Goal: Task Accomplishment & Management: Use online tool/utility

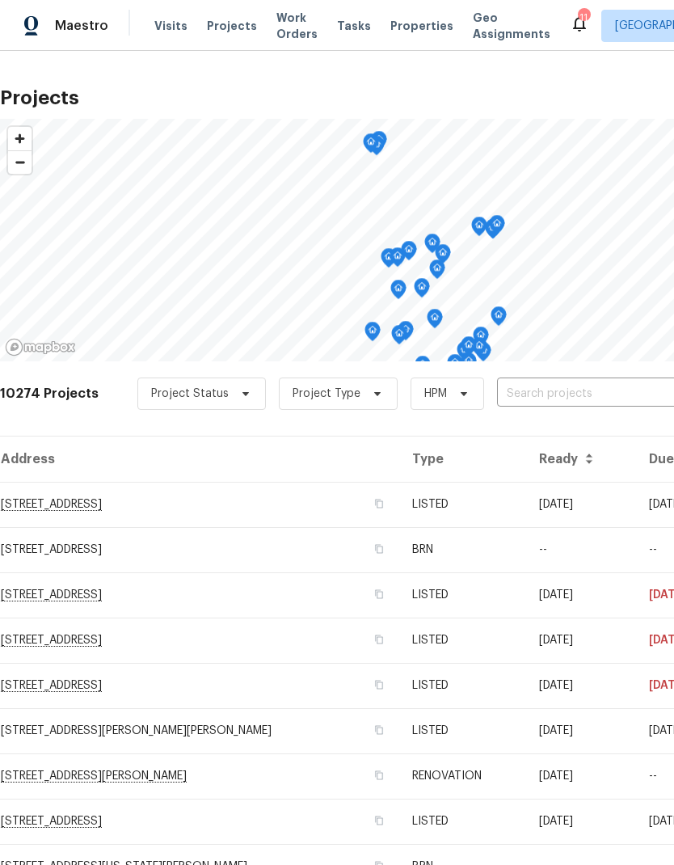
click at [545, 400] on input "text" at bounding box center [589, 393] width 185 height 25
type input "1830"
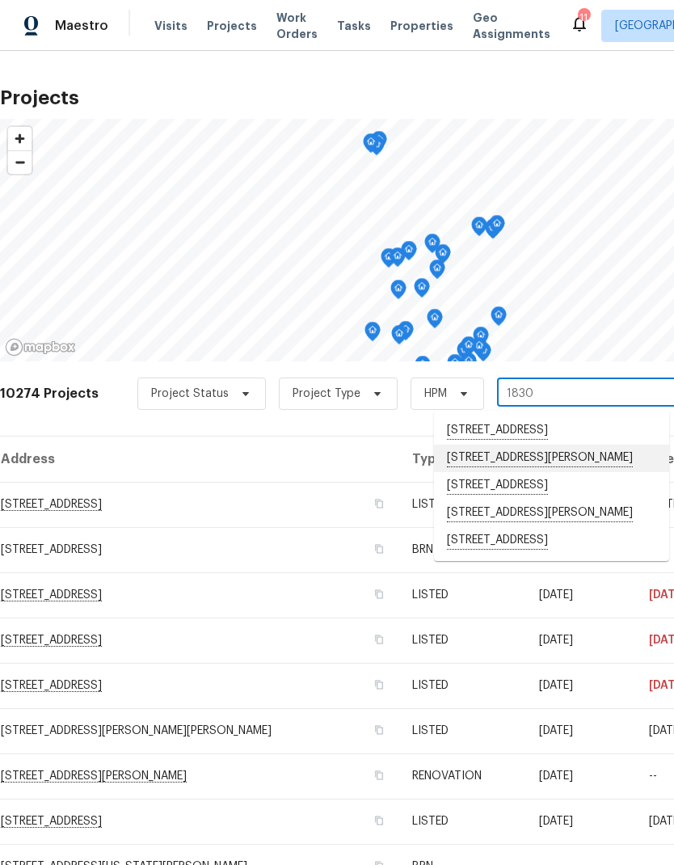
click at [553, 465] on li "[STREET_ADDRESS][PERSON_NAME]" at bounding box center [551, 458] width 235 height 27
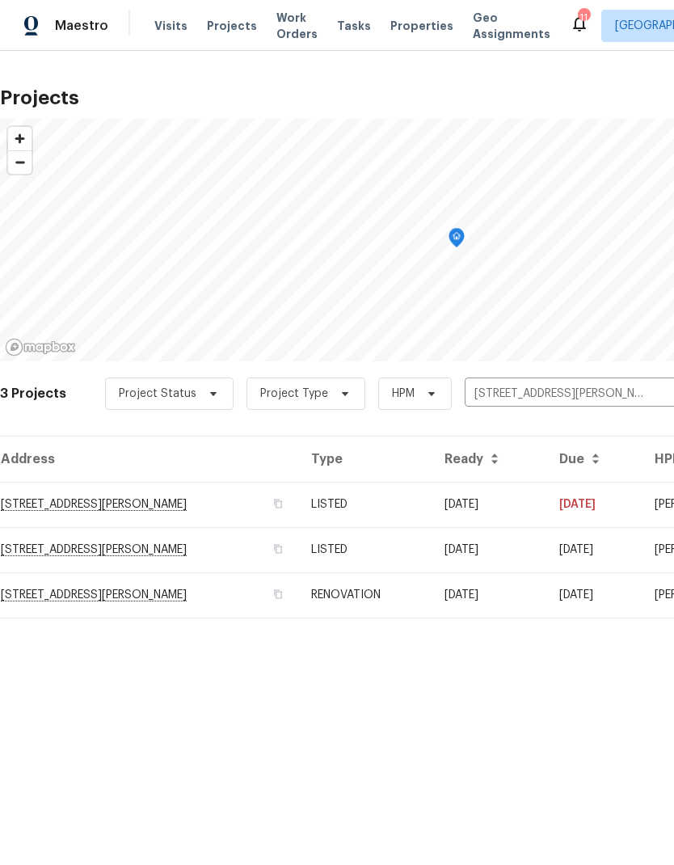
click at [412, 603] on td "RENOVATION" at bounding box center [364, 594] width 133 height 45
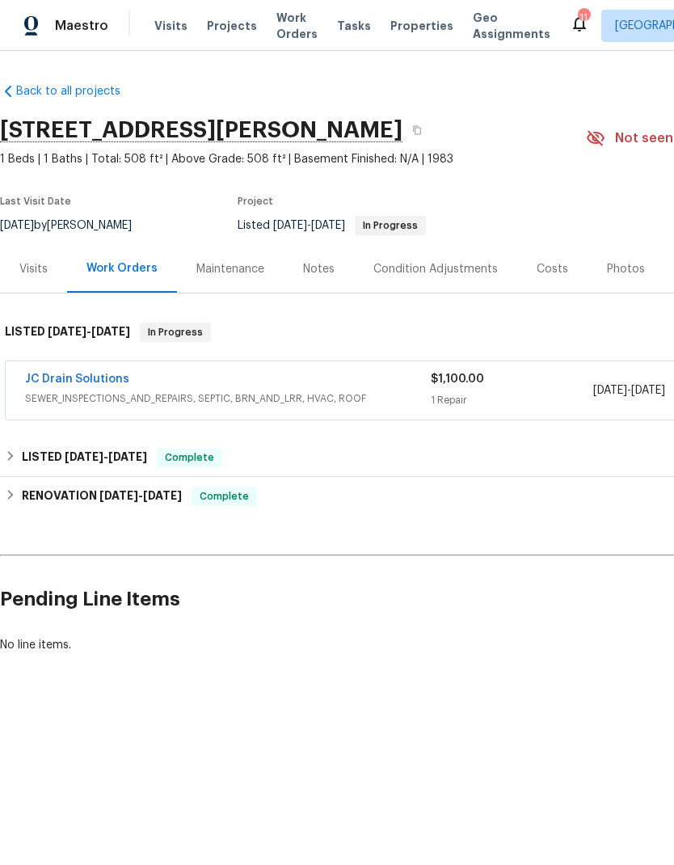
click at [84, 374] on link "JC Drain Solutions" at bounding box center [77, 378] width 104 height 11
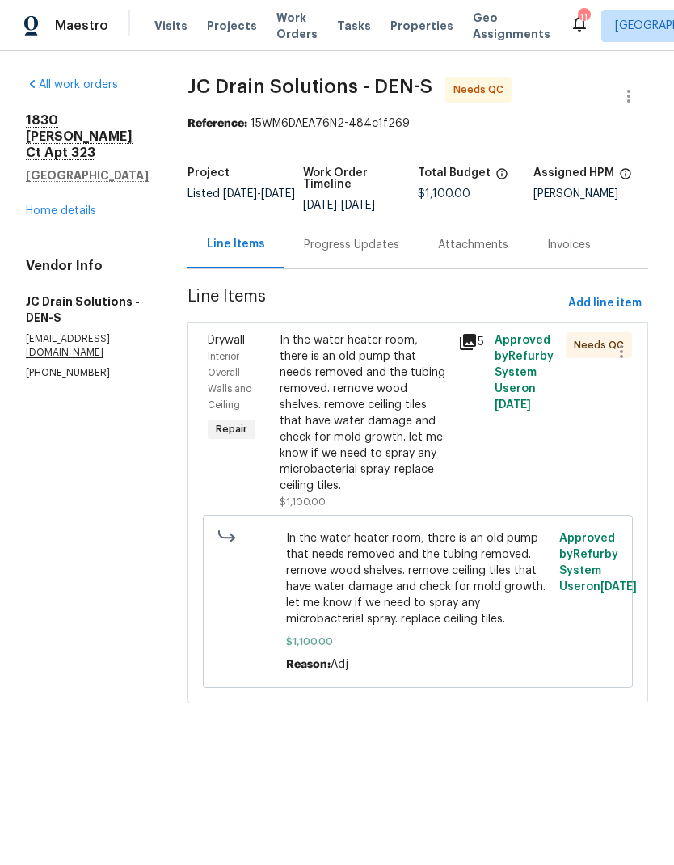
click at [381, 253] on div "Progress Updates" at bounding box center [351, 245] width 95 height 16
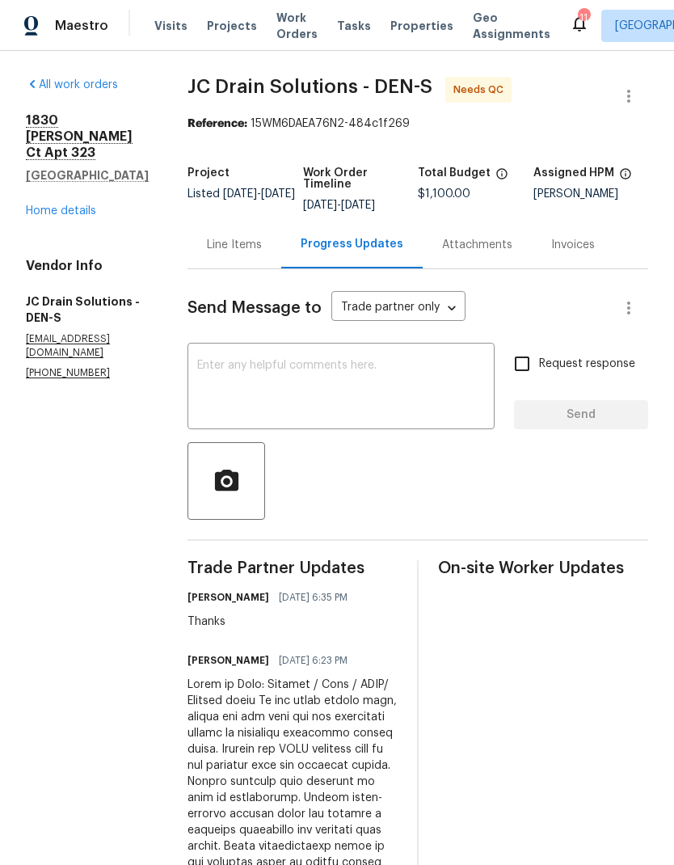
click at [255, 253] on div "Line Items" at bounding box center [234, 245] width 55 height 16
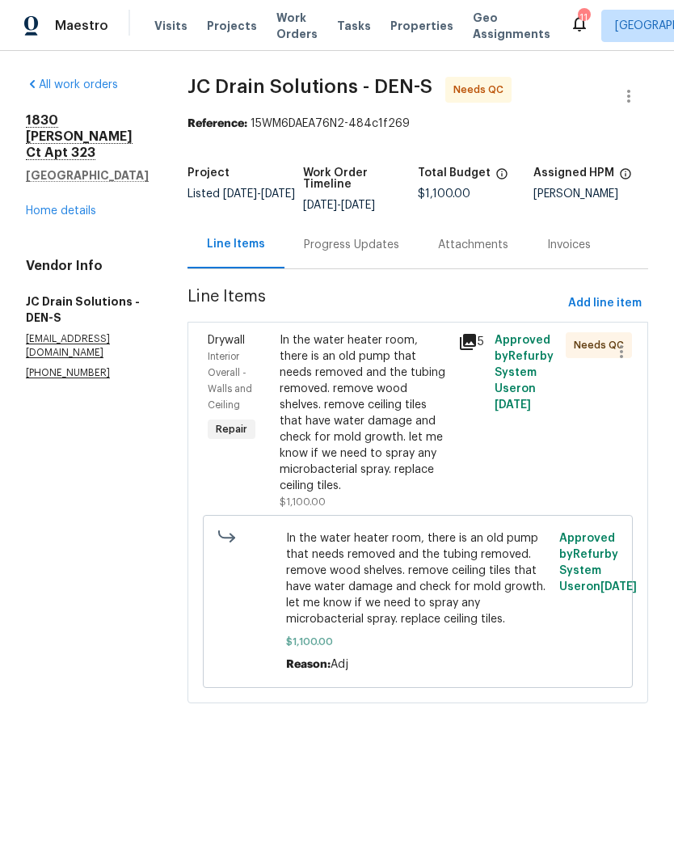
click at [391, 414] on div "In the water heater room, there is an old pump that needs removed and the tubin…" at bounding box center [365, 413] width 170 height 162
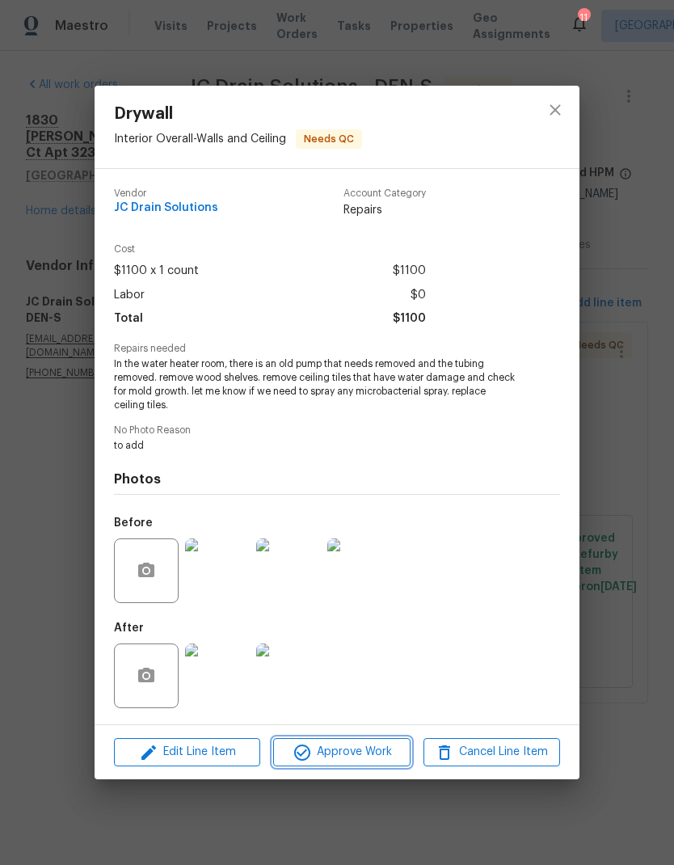
click at [369, 758] on span "Approve Work" at bounding box center [341, 752] width 127 height 20
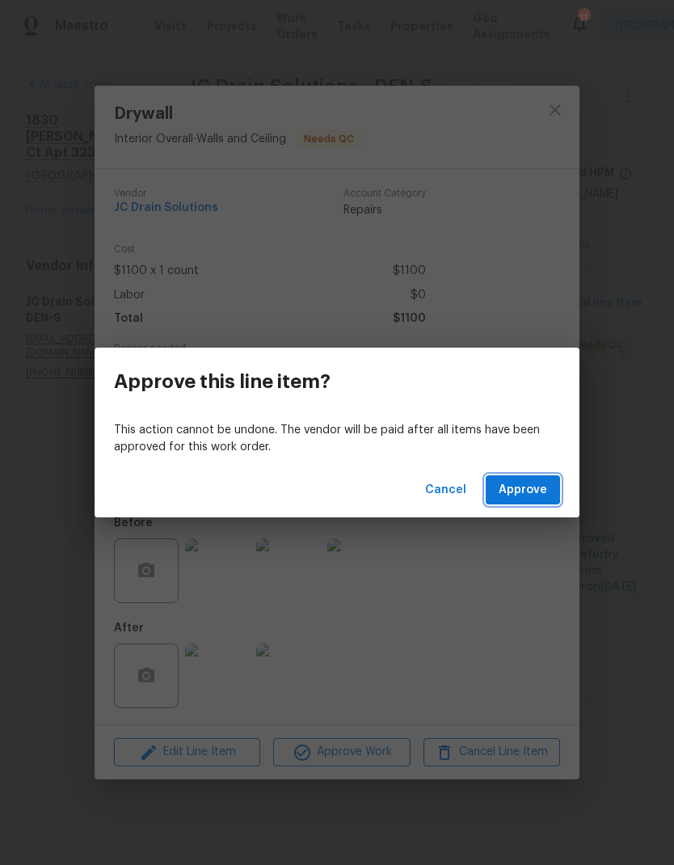
click at [533, 483] on span "Approve" at bounding box center [523, 490] width 48 height 20
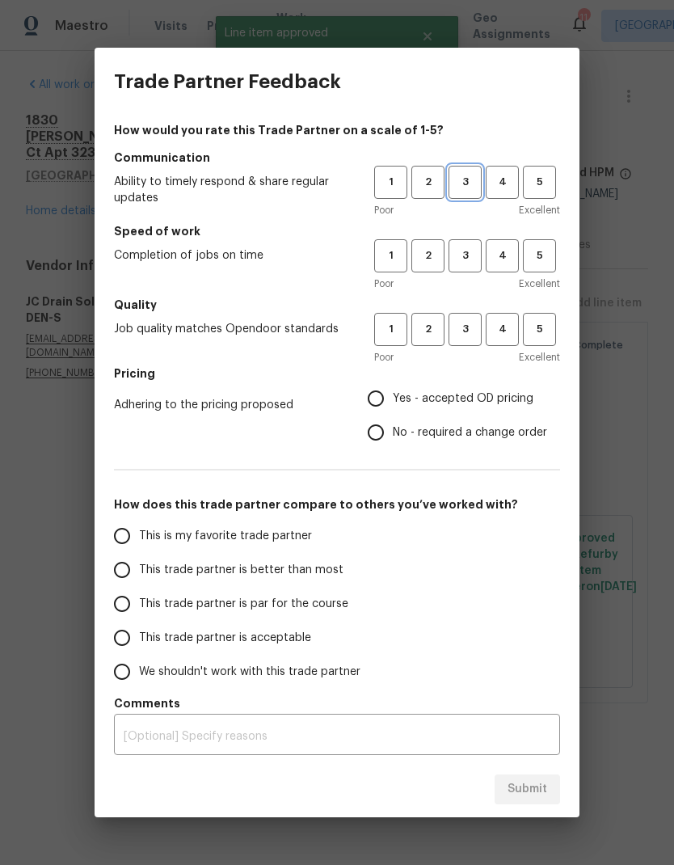
click at [476, 191] on span "3" at bounding box center [465, 182] width 30 height 19
click at [467, 253] on span "3" at bounding box center [465, 255] width 30 height 19
click at [470, 329] on span "3" at bounding box center [465, 329] width 30 height 19
click at [393, 402] on input "Yes - accepted OD pricing" at bounding box center [376, 398] width 34 height 34
radio input "true"
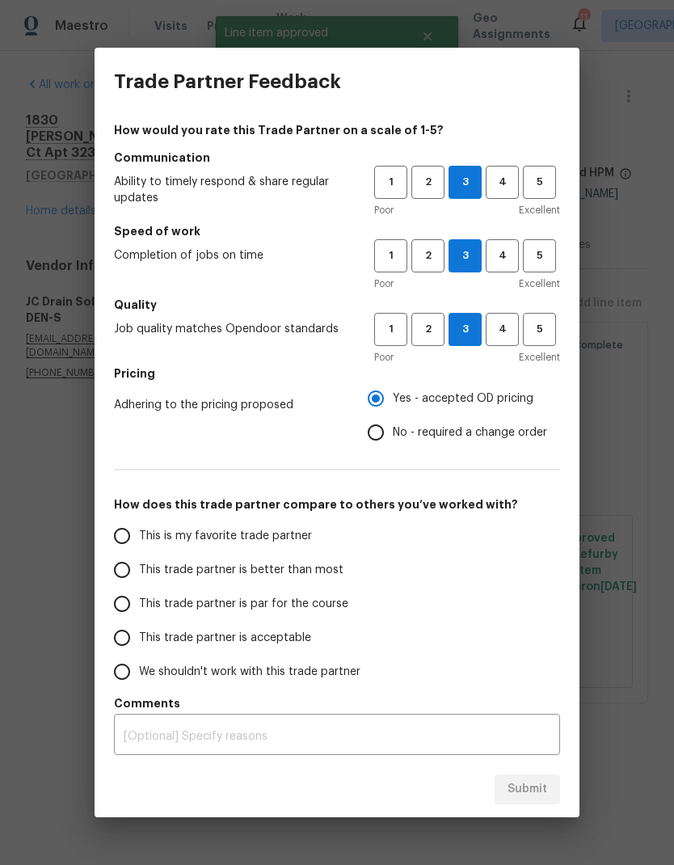
click at [132, 607] on input "This trade partner is par for the course" at bounding box center [122, 604] width 34 height 34
click at [540, 793] on span "Submit" at bounding box center [528, 789] width 40 height 20
radio input "true"
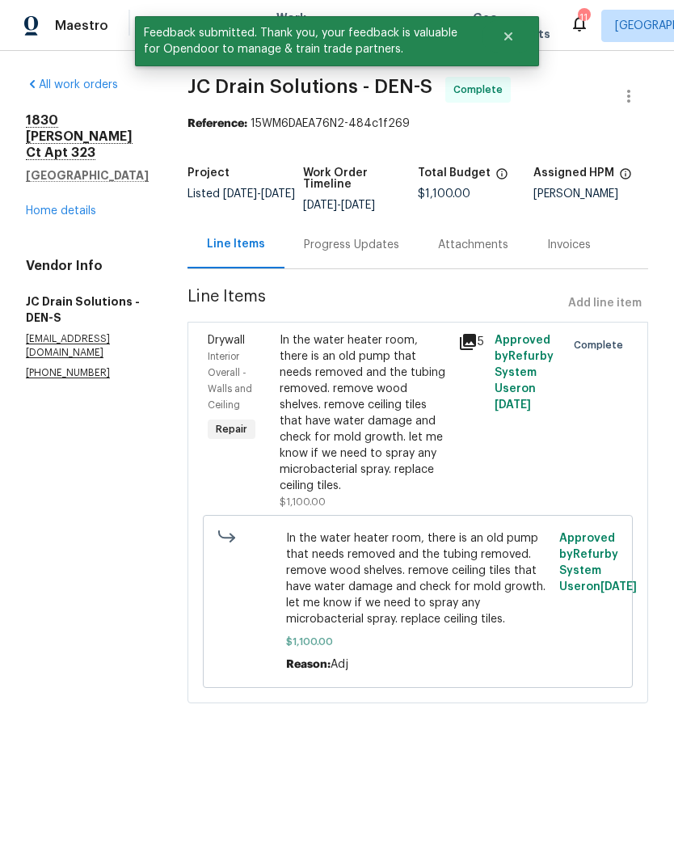
click at [62, 205] on link "Home details" at bounding box center [61, 210] width 70 height 11
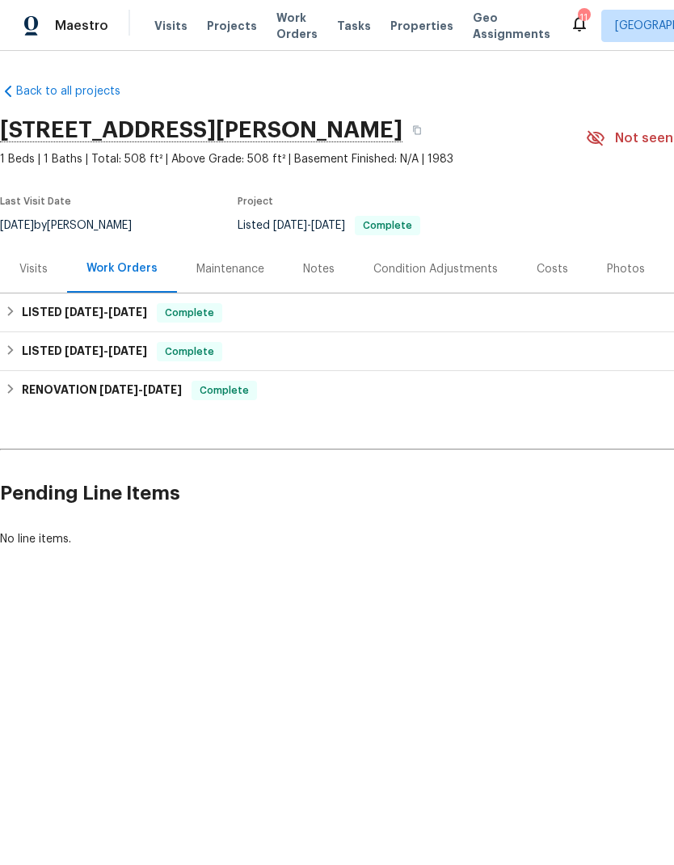
click at [558, 622] on div "Back to all projects [STREET_ADDRESS][PERSON_NAME] 1 Beds | 1 Baths | Total: 50…" at bounding box center [337, 354] width 674 height 606
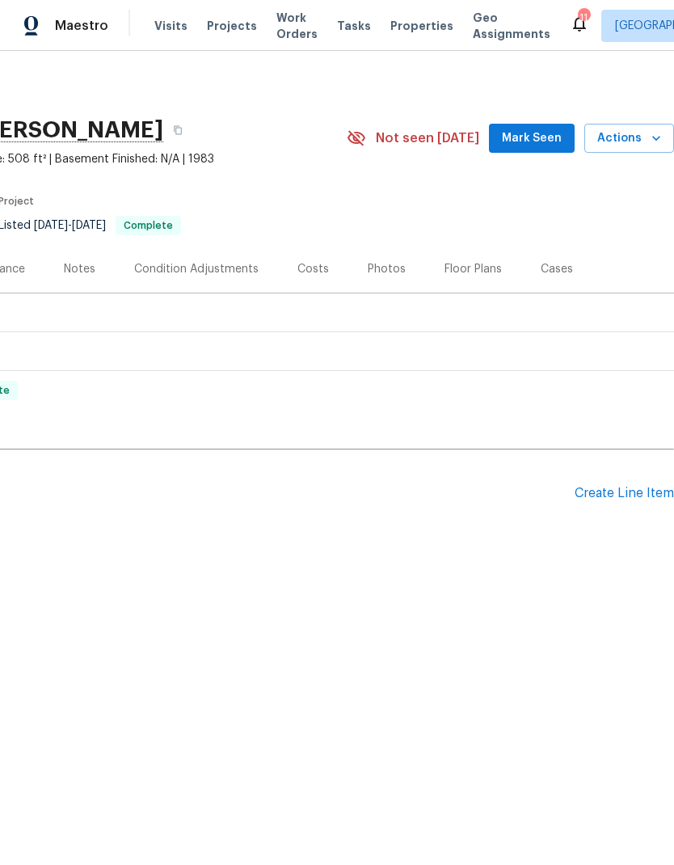
scroll to position [0, 239]
click at [622, 498] on div "Create Line Item" at bounding box center [624, 493] width 99 height 15
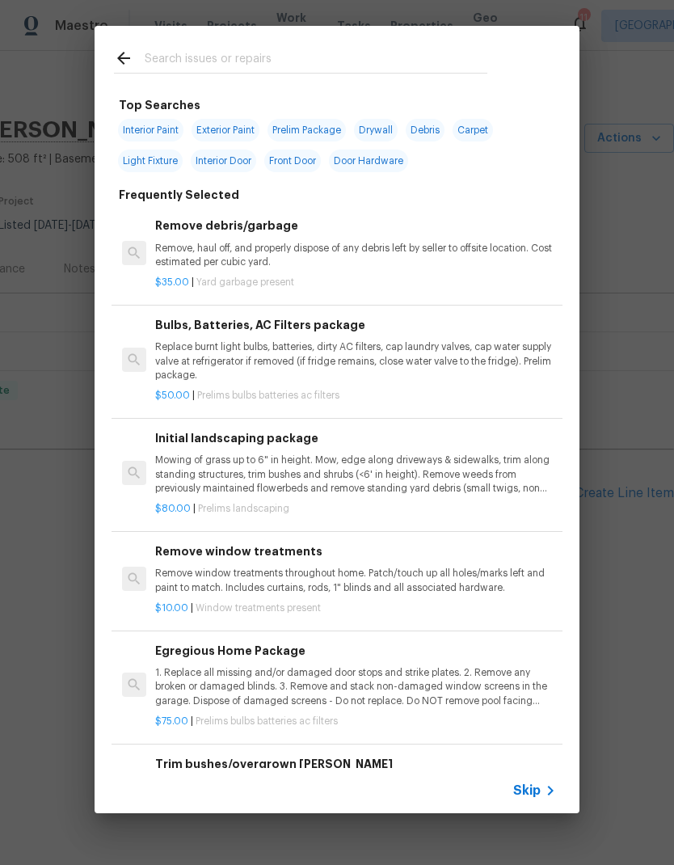
click at [534, 791] on span "Skip" at bounding box center [526, 790] width 27 height 16
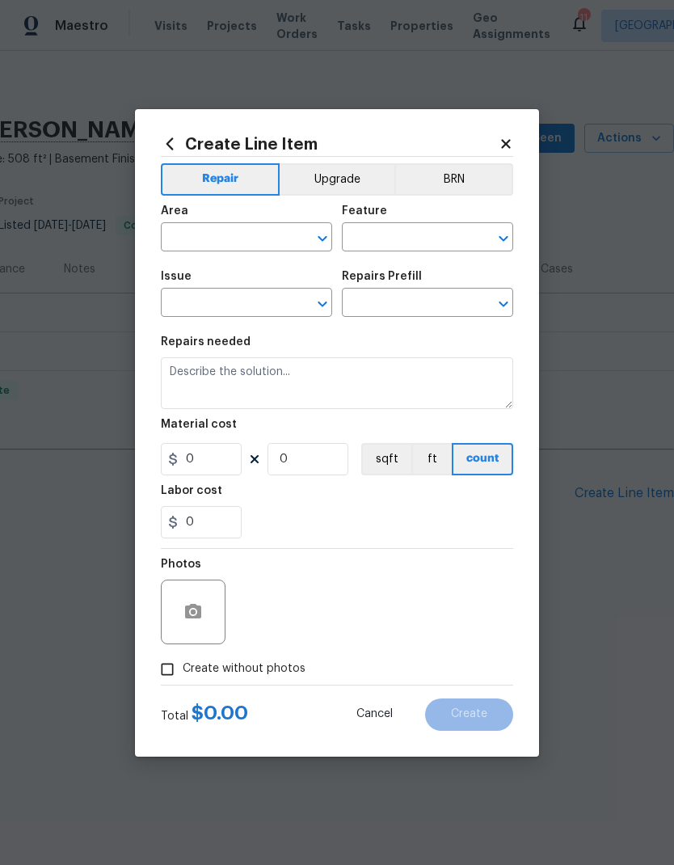
click at [217, 246] on input "text" at bounding box center [224, 238] width 126 height 25
click at [249, 301] on li "Interior Overall" at bounding box center [246, 301] width 171 height 27
type input "Interior Overall"
click at [391, 239] on input "text" at bounding box center [405, 238] width 126 height 25
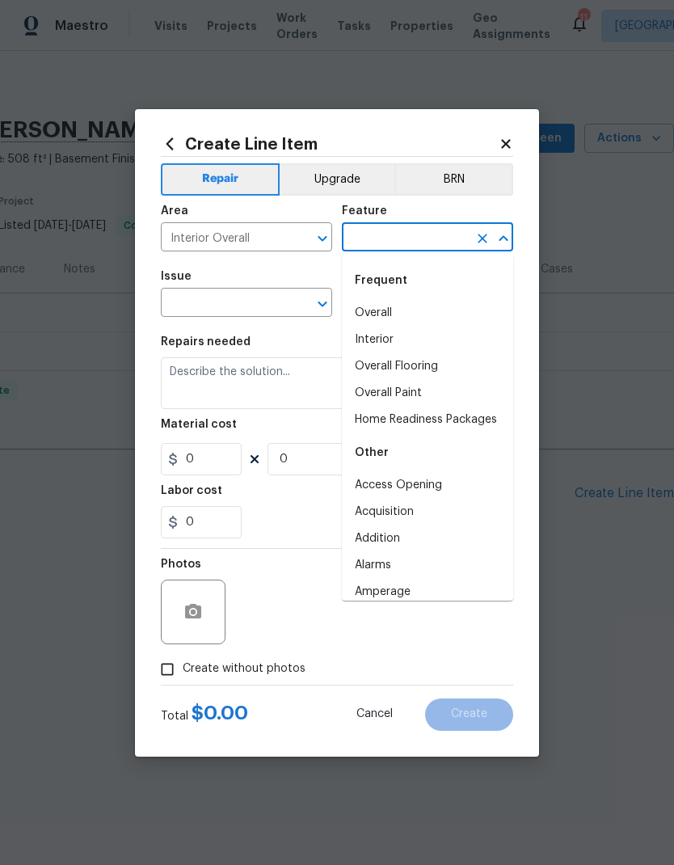
click at [391, 318] on li "Overall" at bounding box center [427, 313] width 171 height 27
type input "Overall"
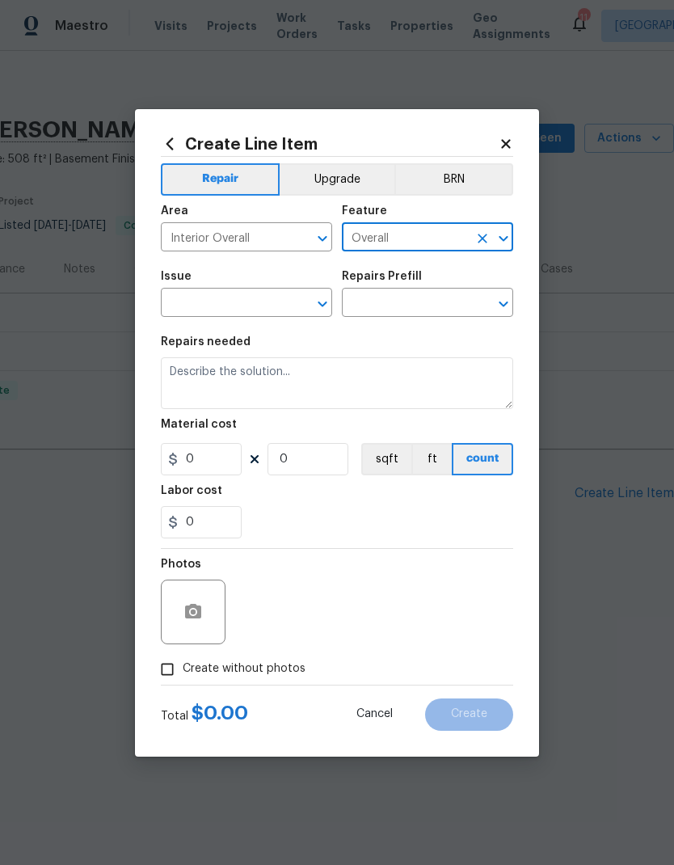
click at [259, 309] on input "text" at bounding box center [224, 304] width 126 height 25
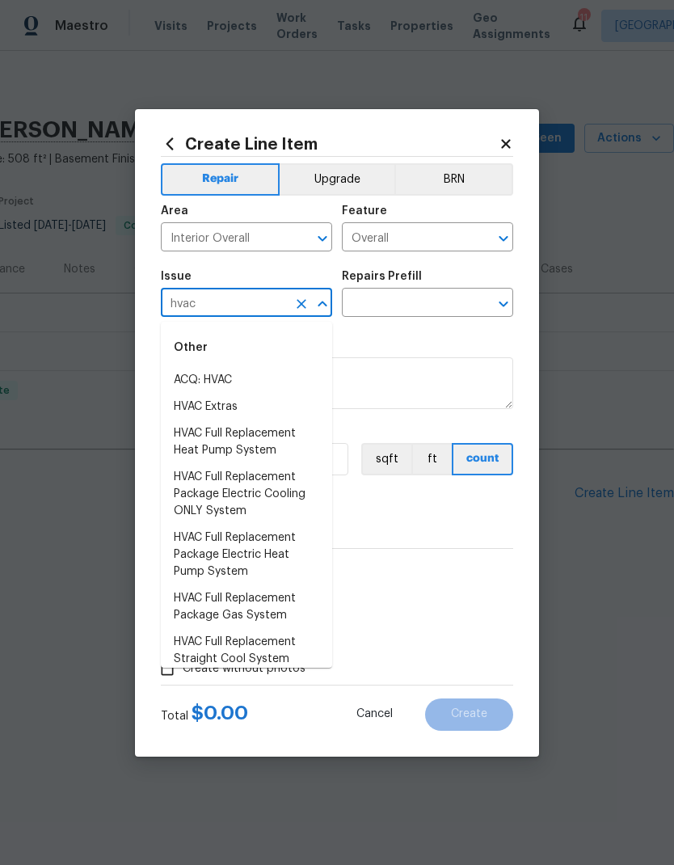
click at [242, 407] on li "HVAC Extras" at bounding box center [246, 407] width 171 height 27
type input "HVAC Extras"
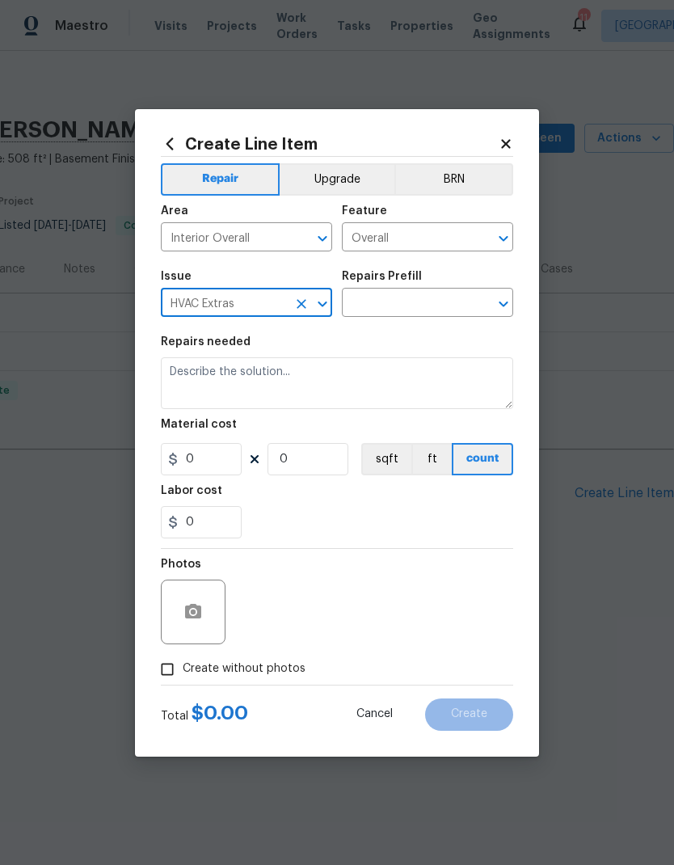
click at [402, 307] on input "text" at bounding box center [405, 304] width 126 height 25
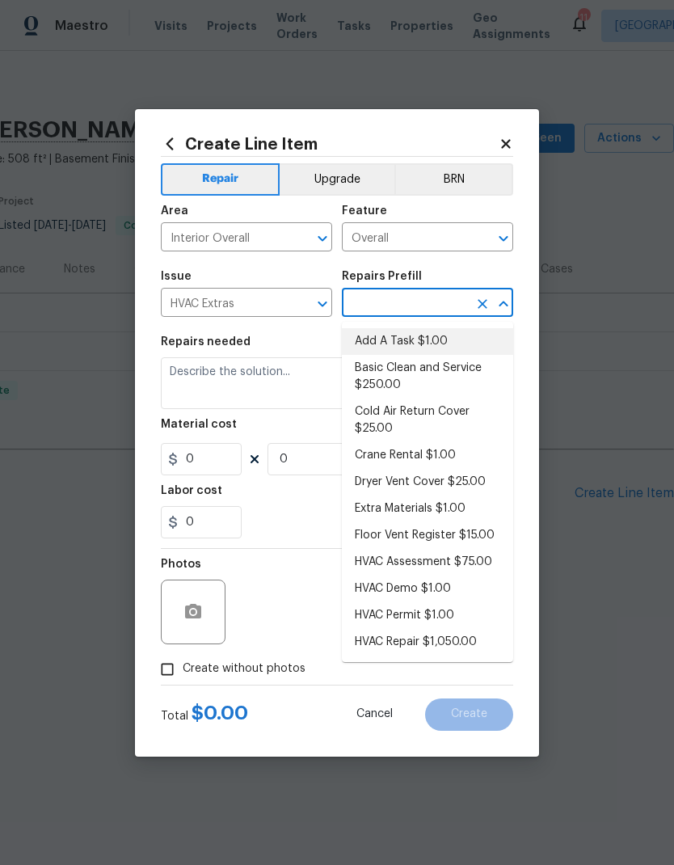
click at [425, 341] on li "Add A Task $1.00" at bounding box center [427, 341] width 171 height 27
type input "Add A Task $1.00"
type input "HVAC"
type textarea "HPM to detail"
type input "1"
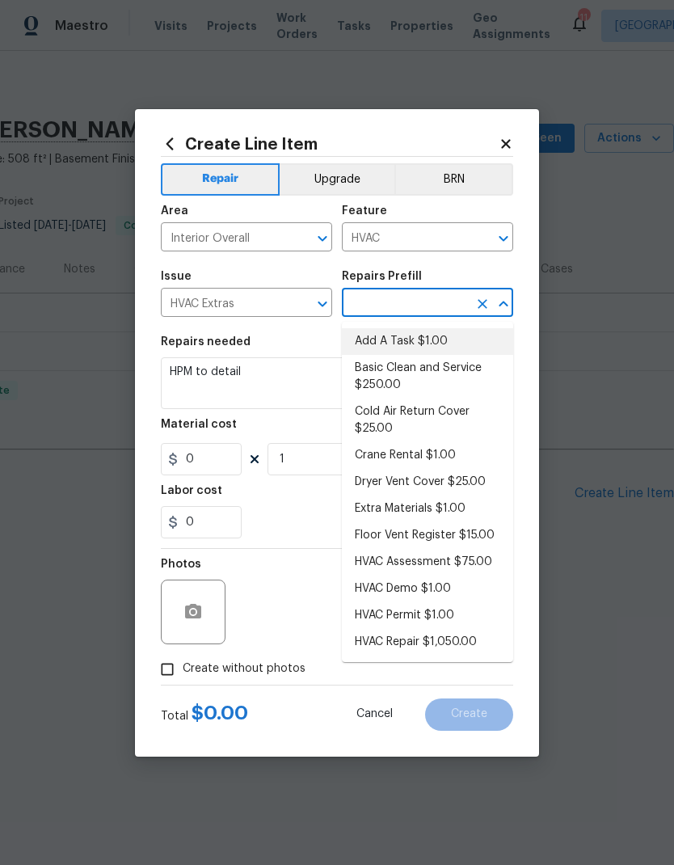
type input "Add A Task $1.00"
type input "1"
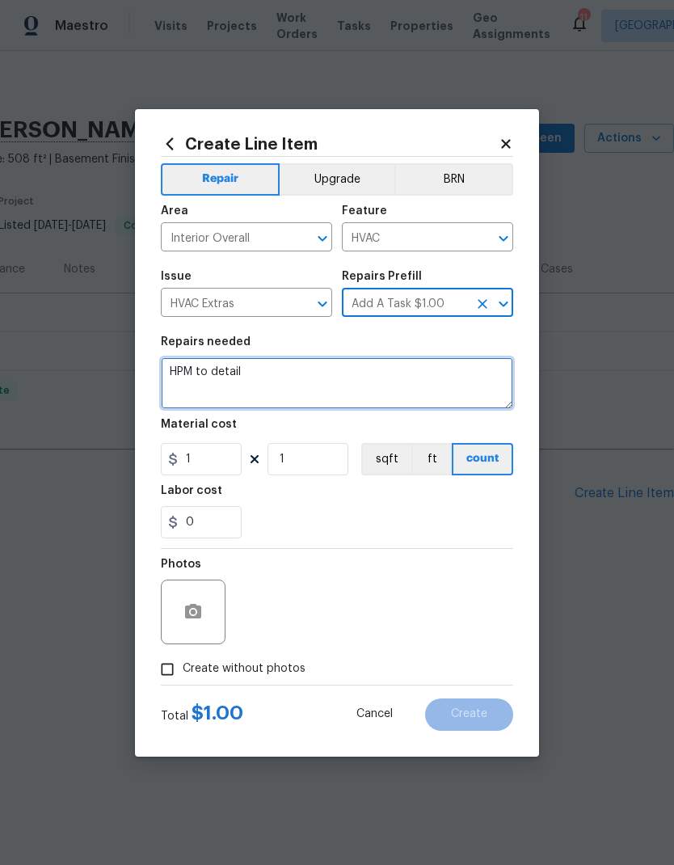
click at [336, 377] on textarea "HPM to detail" at bounding box center [337, 383] width 352 height 52
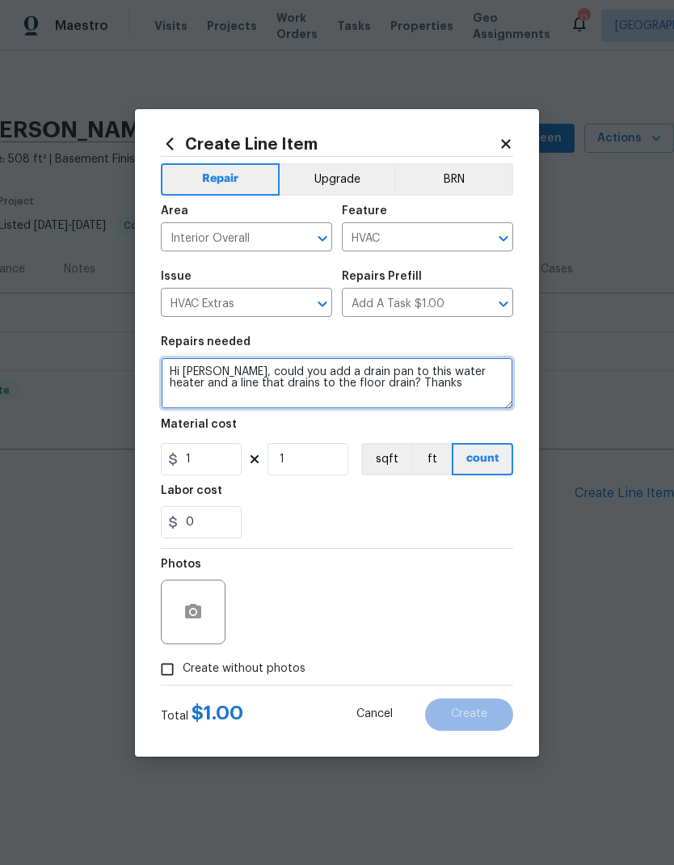
type textarea "Hi [PERSON_NAME], could you add a drain pan to this water heater and a line tha…"
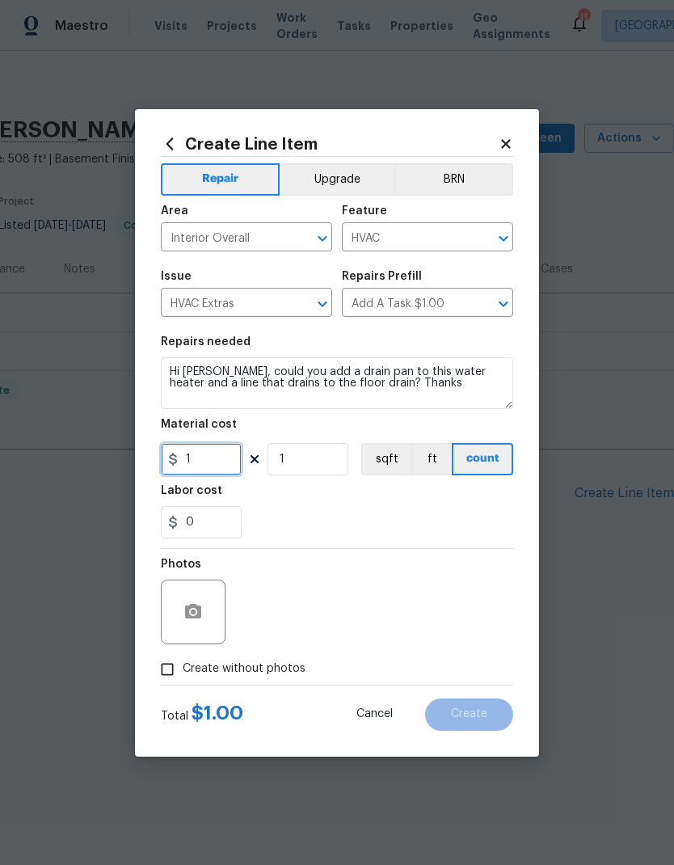
click at [201, 461] on input "1" at bounding box center [201, 459] width 81 height 32
type input "250"
click at [419, 509] on div "0" at bounding box center [337, 522] width 352 height 32
click at [189, 614] on icon "button" at bounding box center [193, 611] width 16 height 15
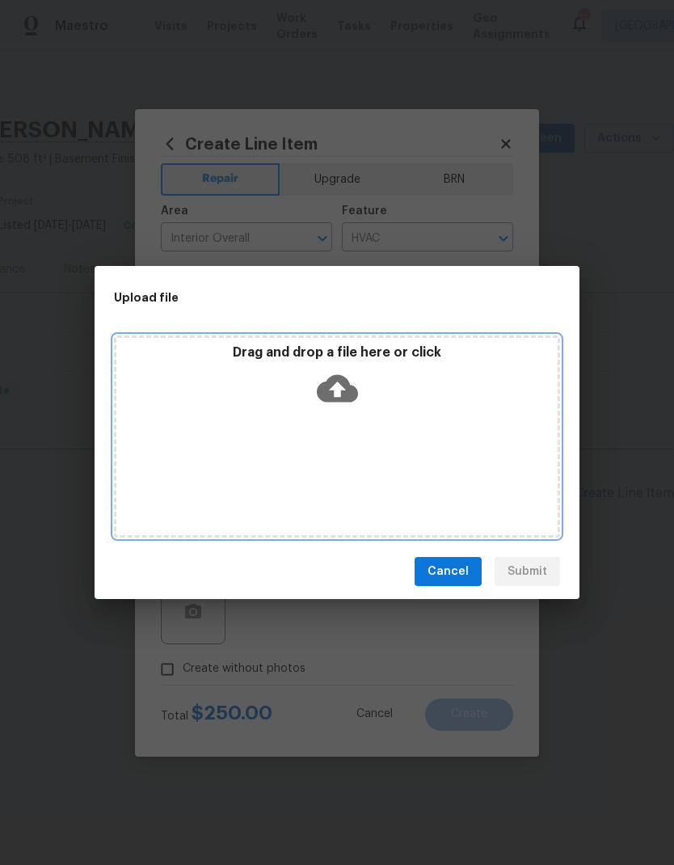
click at [461, 470] on div "Drag and drop a file here or click" at bounding box center [337, 436] width 446 height 202
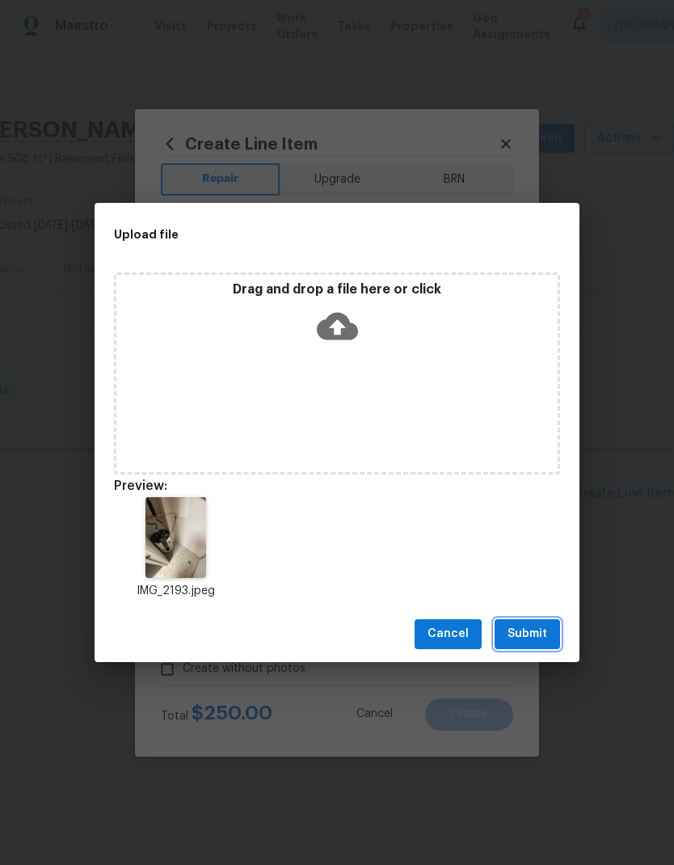
click at [539, 642] on span "Submit" at bounding box center [528, 634] width 40 height 20
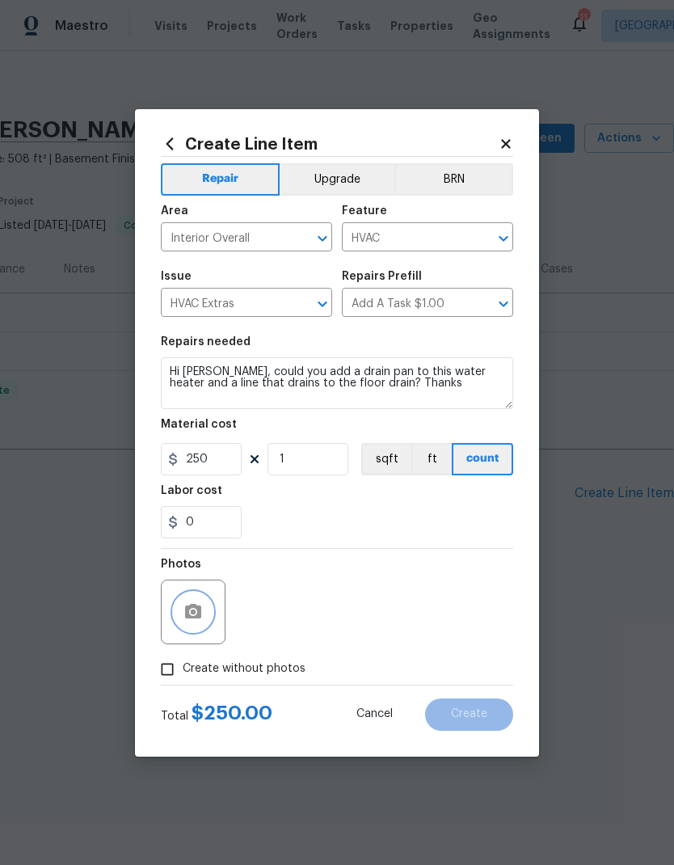
click at [203, 620] on button "button" at bounding box center [193, 611] width 39 height 39
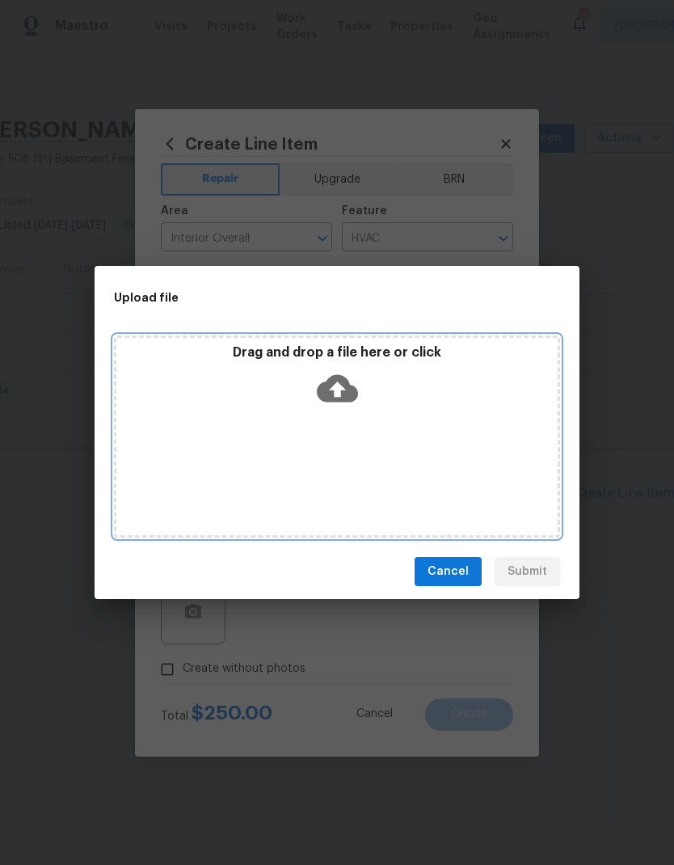
click at [373, 466] on div "Drag and drop a file here or click" at bounding box center [337, 436] width 446 height 202
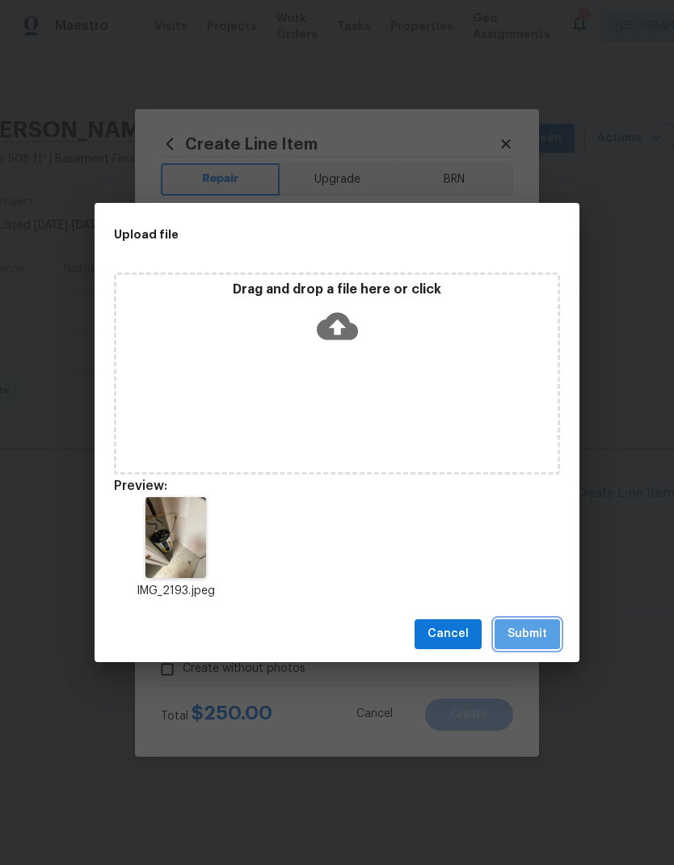
click at [522, 636] on span "Submit" at bounding box center [528, 634] width 40 height 20
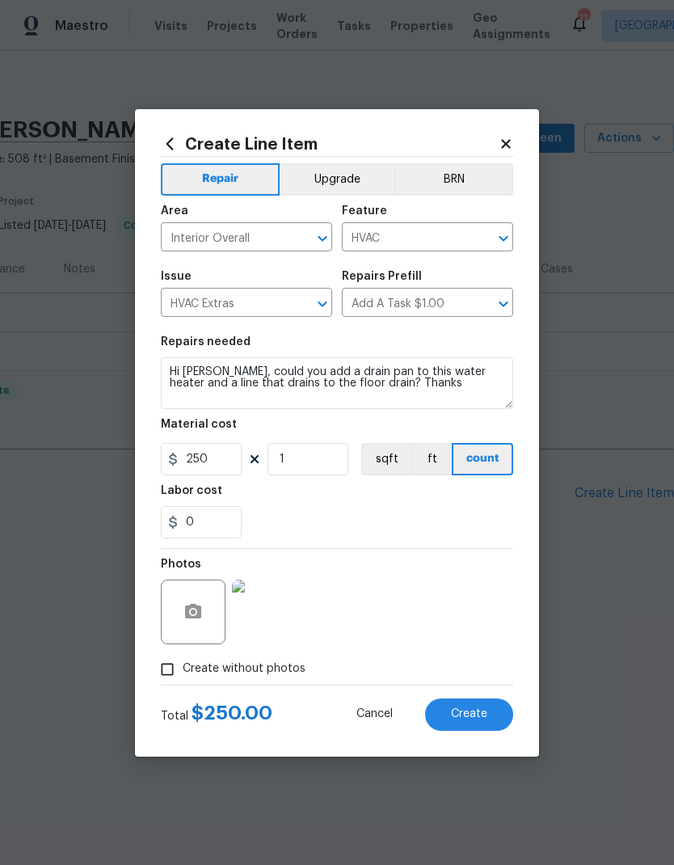
click at [474, 711] on span "Create" at bounding box center [469, 714] width 36 height 12
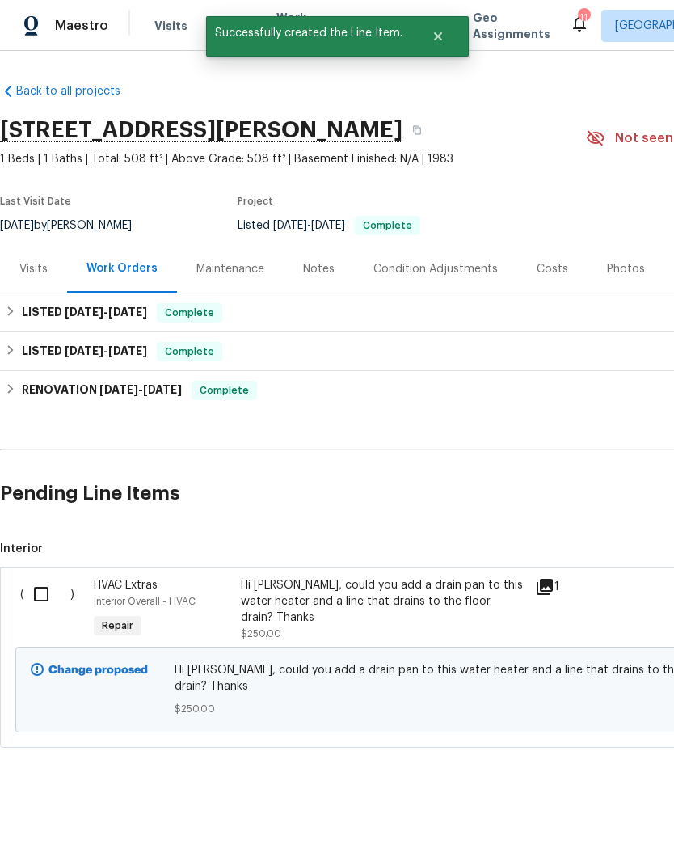
scroll to position [0, 0]
click at [44, 592] on input "checkbox" at bounding box center [47, 594] width 46 height 34
checkbox input "true"
click at [563, 821] on span "Create Work Order" at bounding box center [581, 825] width 107 height 20
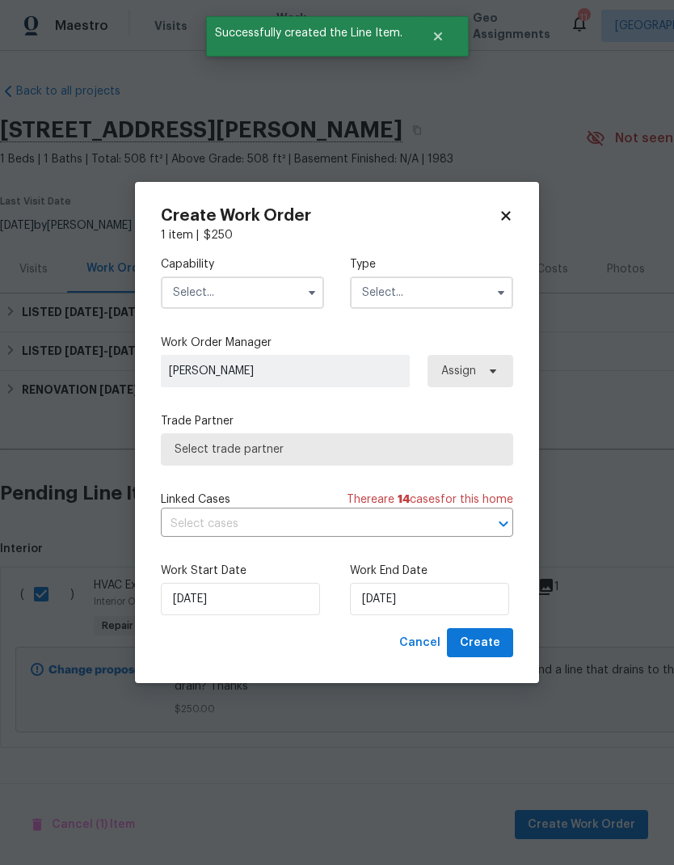
click at [209, 293] on input "text" at bounding box center [242, 292] width 163 height 32
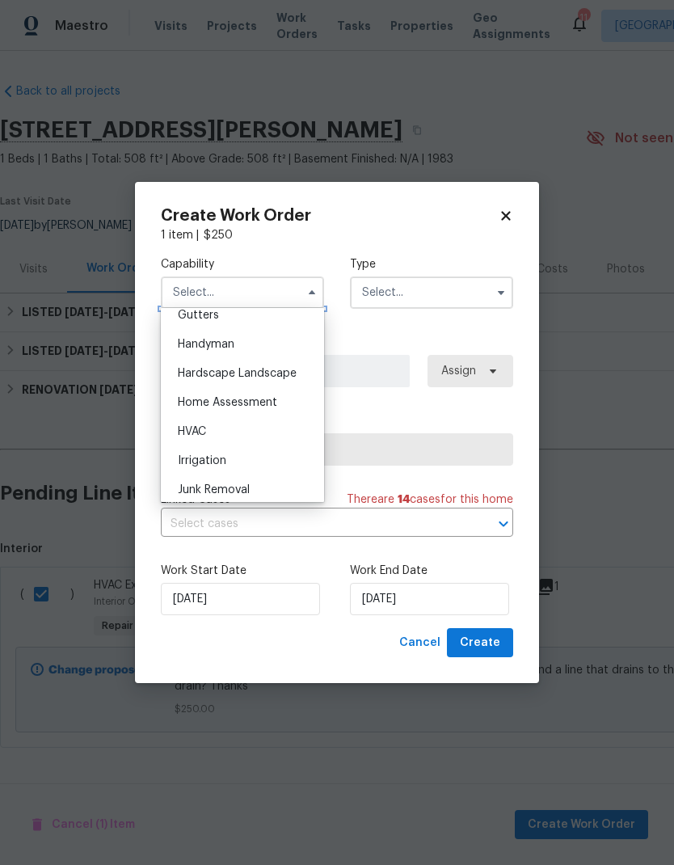
scroll to position [879, 0]
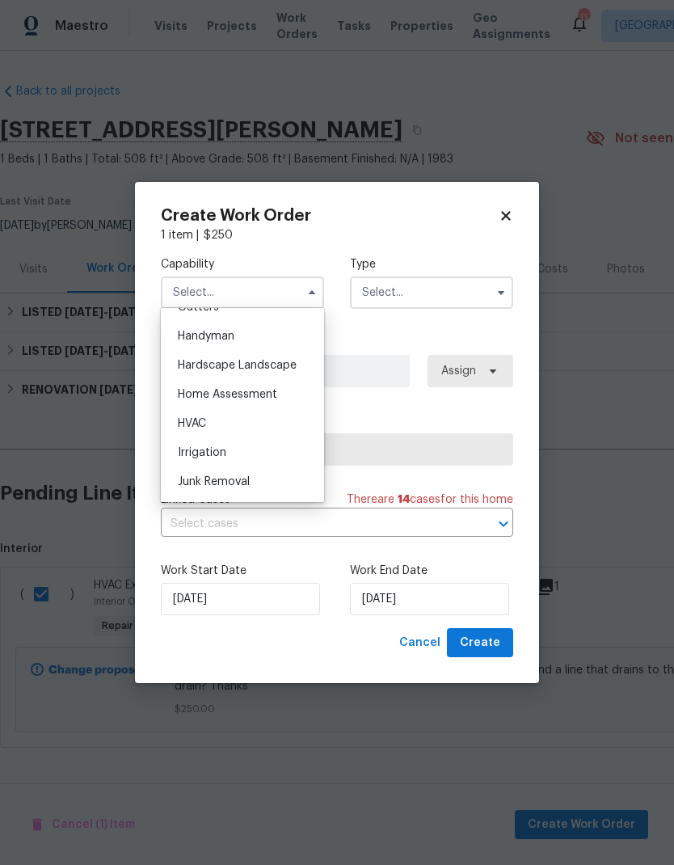
click at [180, 428] on span "HVAC" at bounding box center [192, 423] width 28 height 11
type input "HVAC"
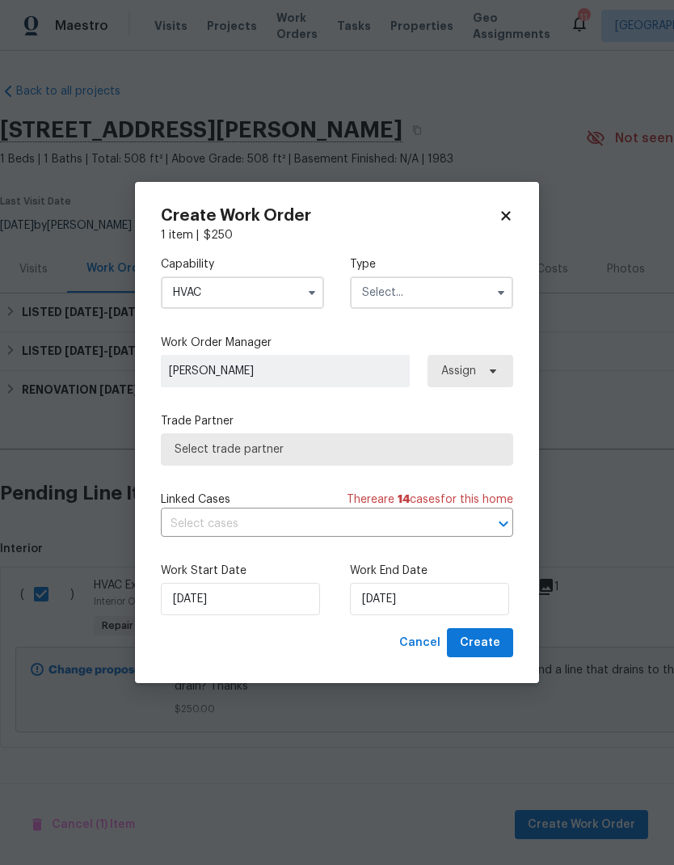
click at [436, 296] on input "text" at bounding box center [431, 292] width 163 height 32
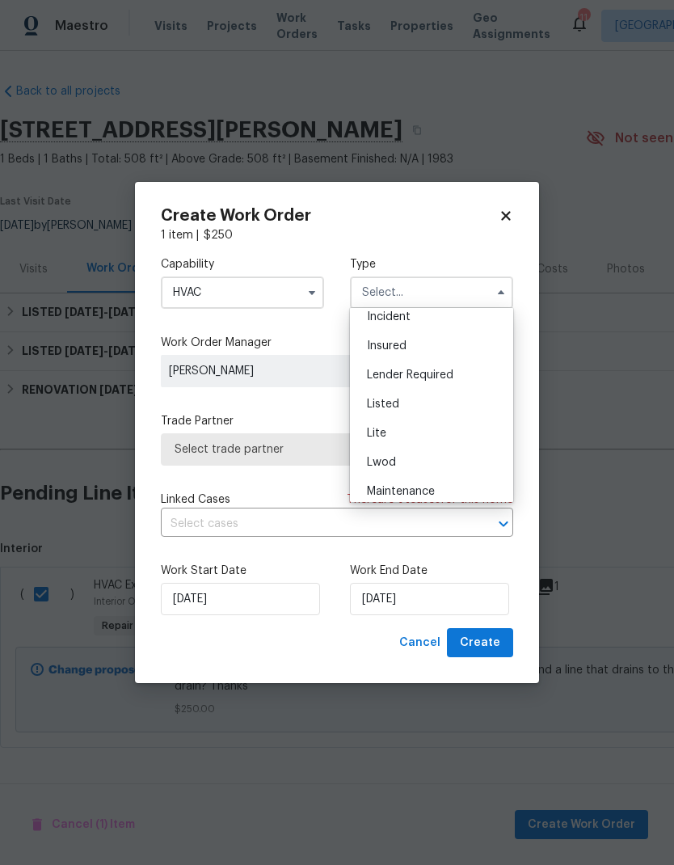
scroll to position [104, 0]
click at [410, 400] on div "Listed" at bounding box center [431, 396] width 155 height 29
type input "Listed"
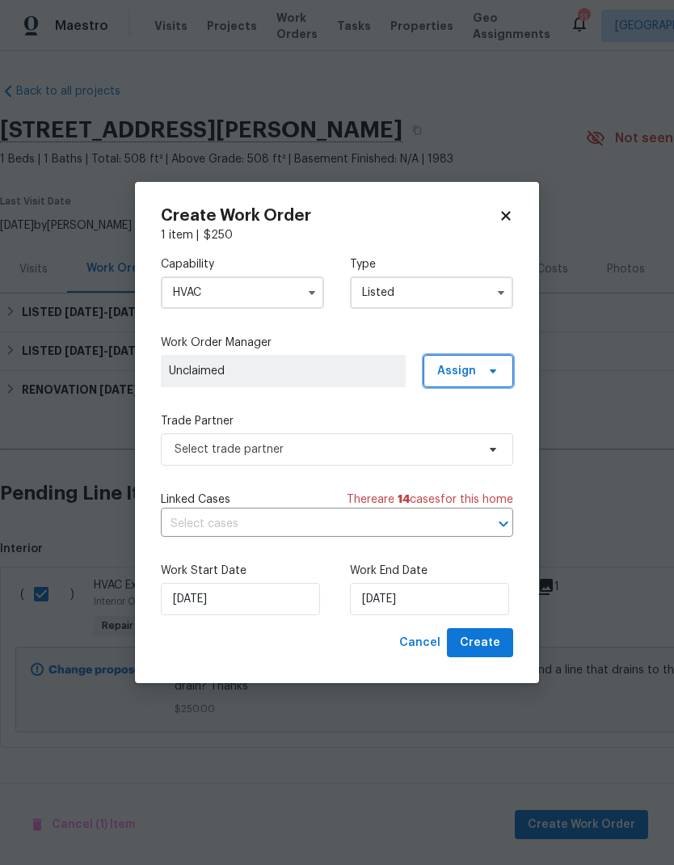
click at [495, 377] on span "Assign" at bounding box center [468, 371] width 90 height 32
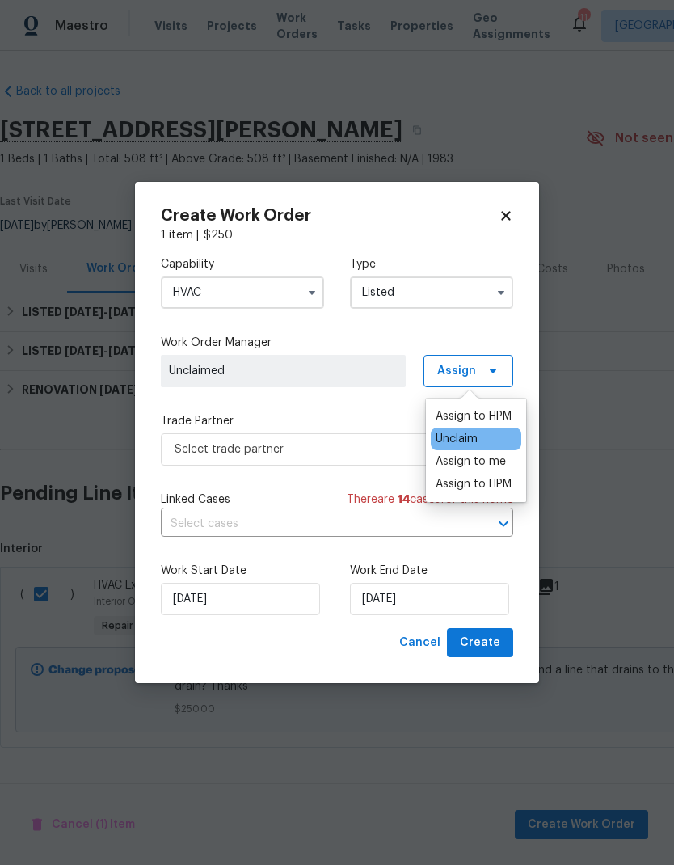
click at [495, 415] on div "Assign to HPM" at bounding box center [474, 416] width 76 height 16
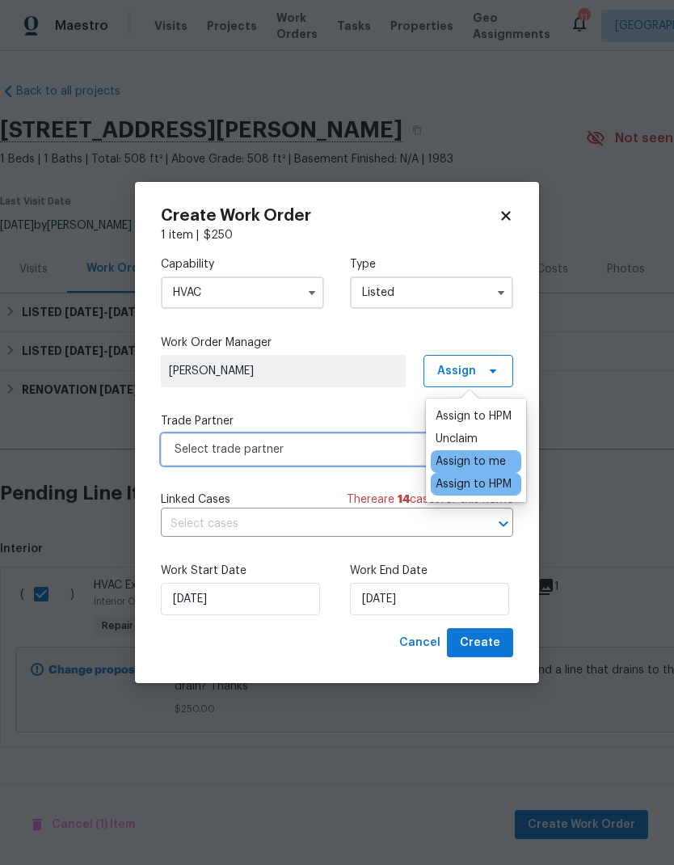
click at [359, 452] on span "Select trade partner" at bounding box center [325, 449] width 301 height 16
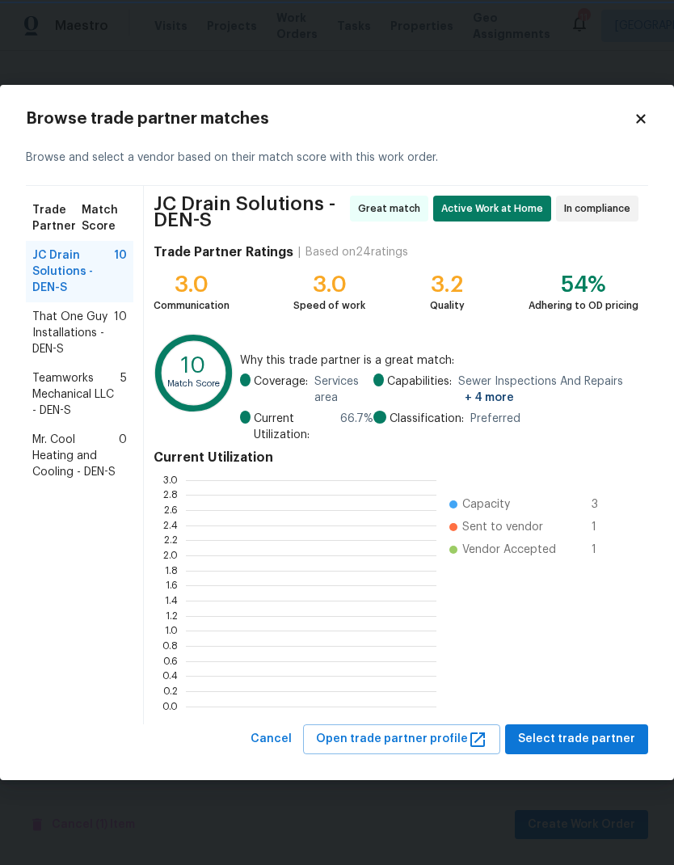
scroll to position [2, 2]
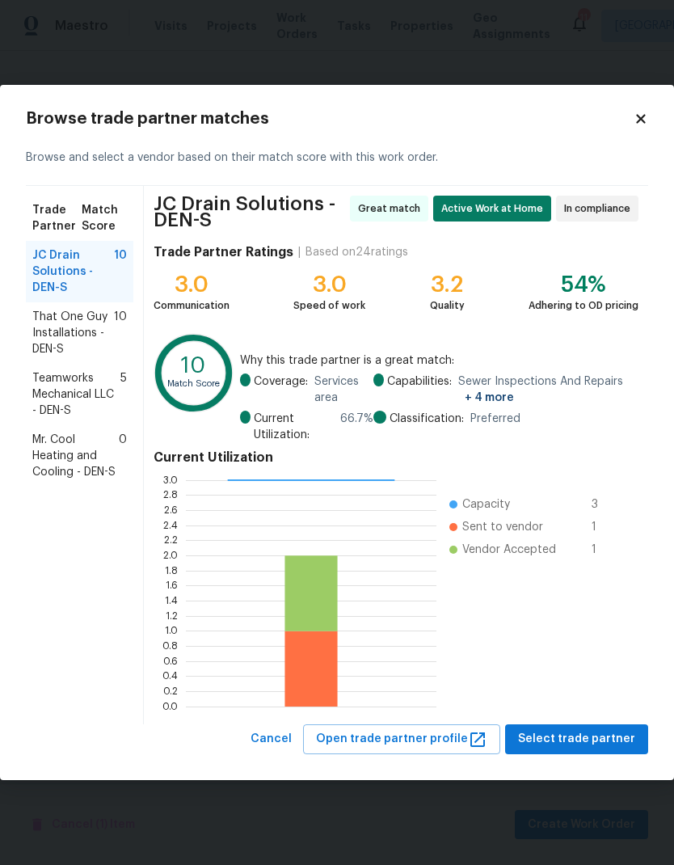
click at [60, 332] on span "That One Guy Installations - DEN-S" at bounding box center [73, 333] width 82 height 48
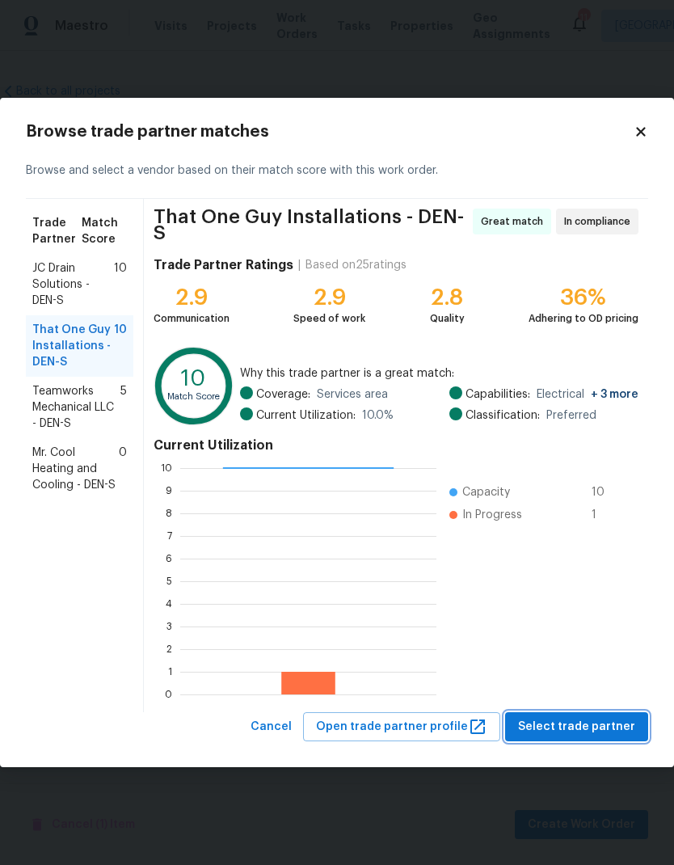
click at [577, 721] on span "Select trade partner" at bounding box center [576, 727] width 117 height 20
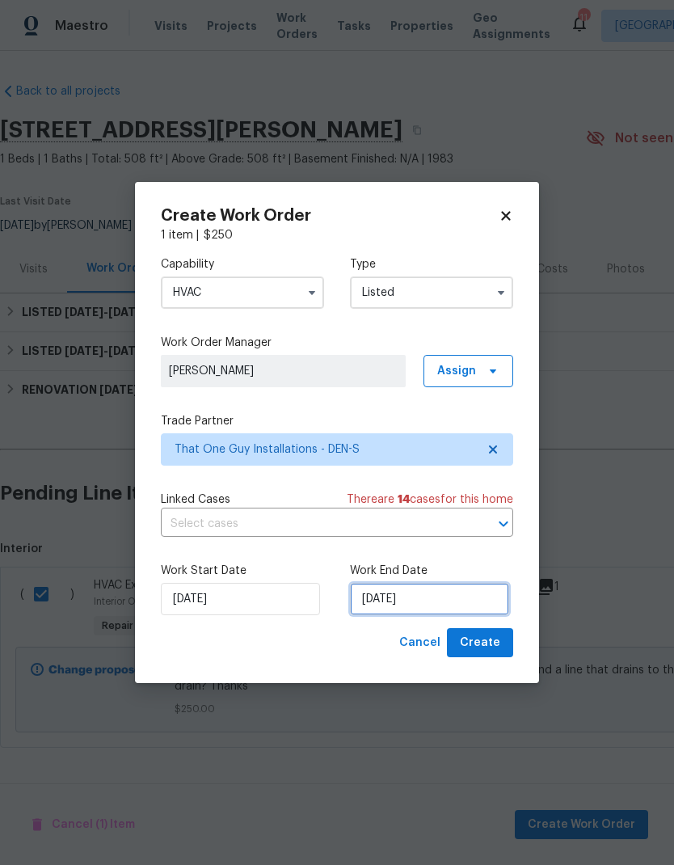
click at [454, 596] on input "[DATE]" at bounding box center [429, 599] width 159 height 32
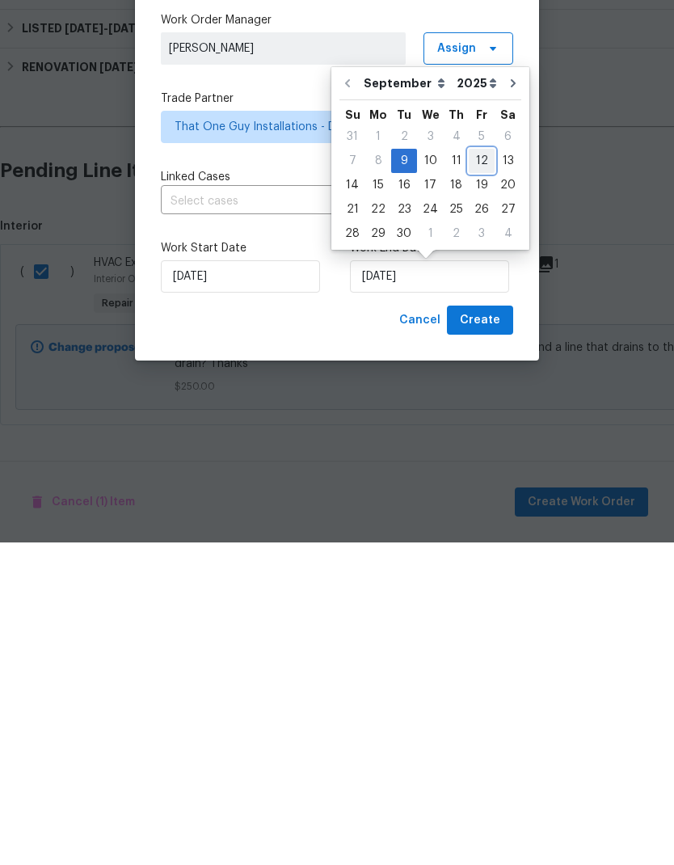
click at [475, 472] on div "12" at bounding box center [482, 483] width 26 height 23
type input "[DATE]"
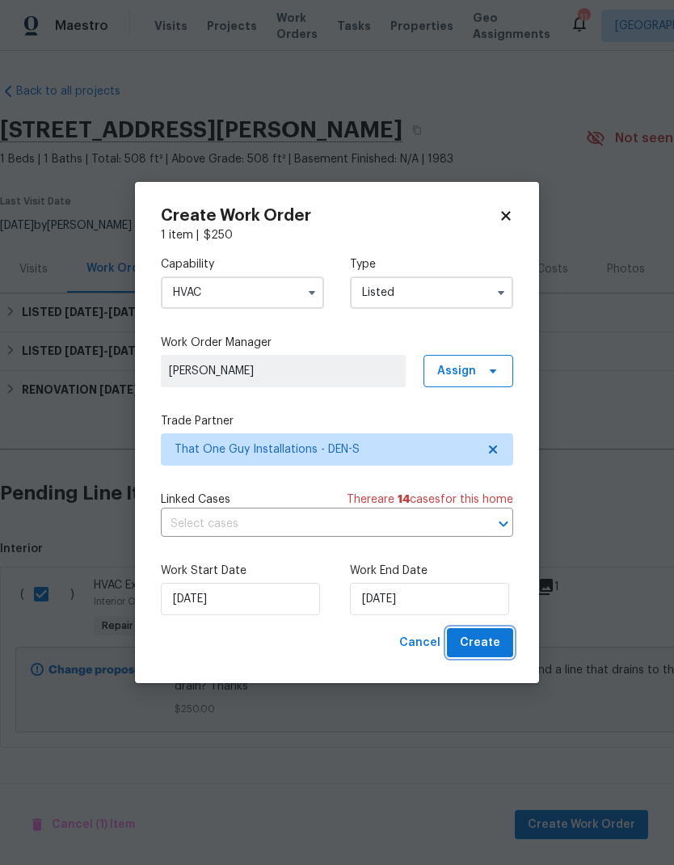
click at [487, 636] on span "Create" at bounding box center [480, 643] width 40 height 20
checkbox input "false"
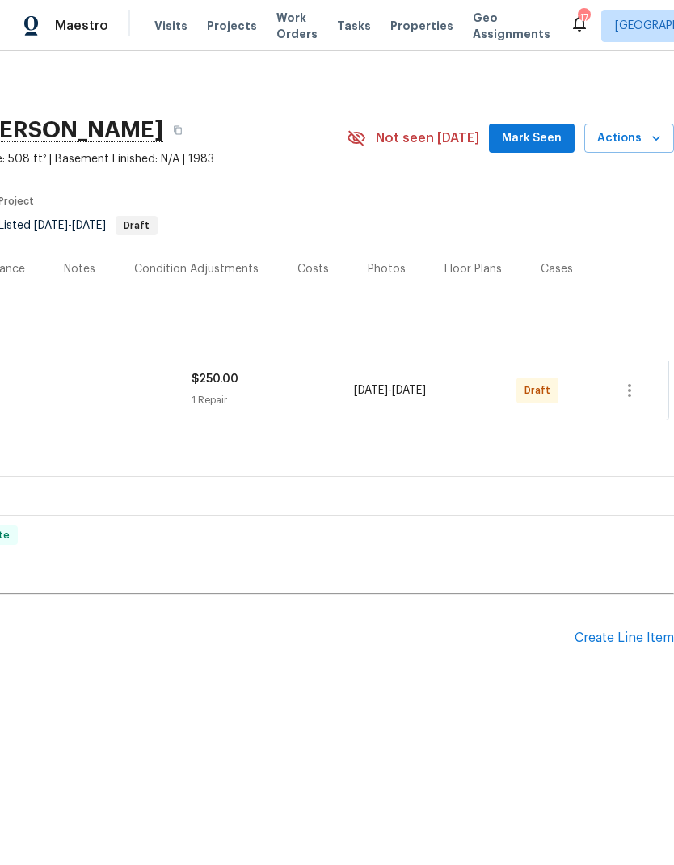
scroll to position [0, 239]
click at [632, 391] on icon "button" at bounding box center [629, 390] width 19 height 19
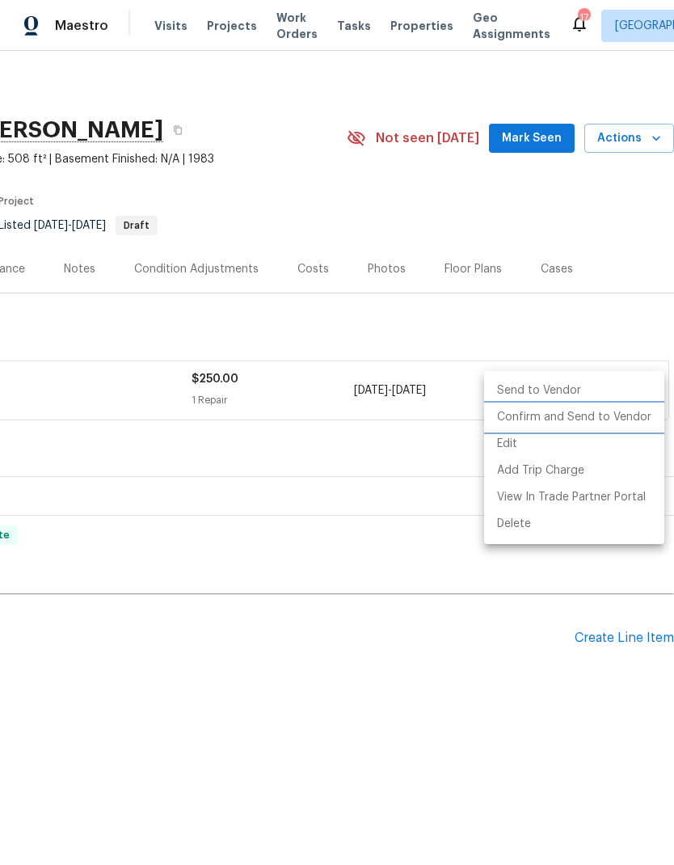
click at [596, 423] on li "Confirm and Send to Vendor" at bounding box center [574, 417] width 180 height 27
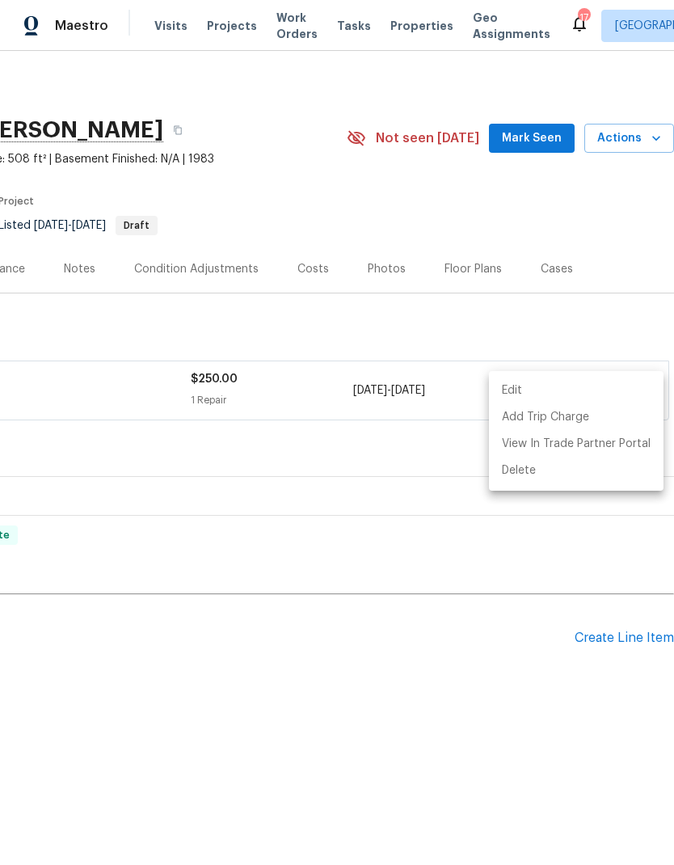
click at [486, 755] on div at bounding box center [337, 432] width 674 height 865
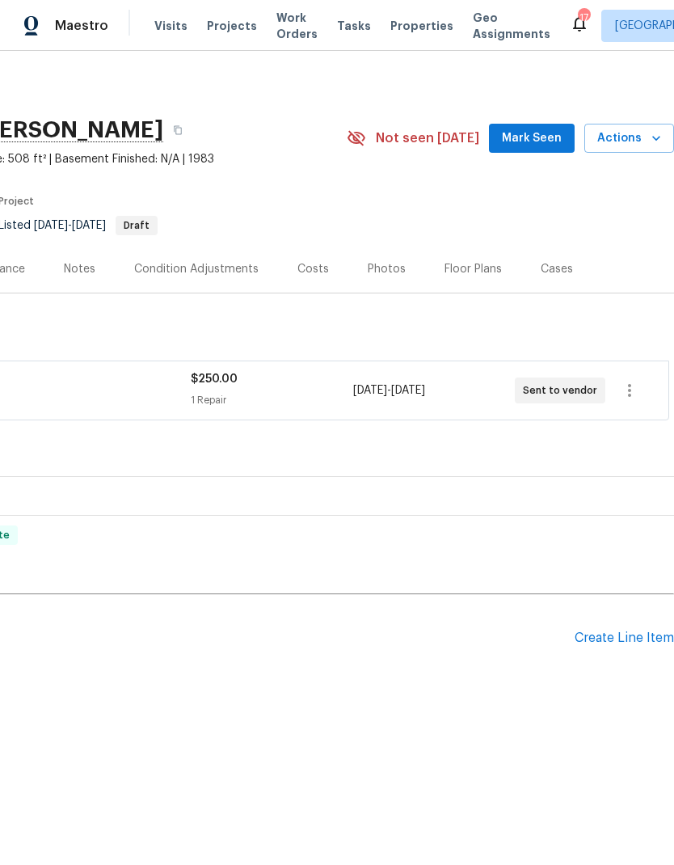
click at [472, 695] on div "Back to all projects 1830 Newland Ct Apt 323, Lakewood, CO 80214 1 Beds | 1 Bat…" at bounding box center [217, 387] width 913 height 634
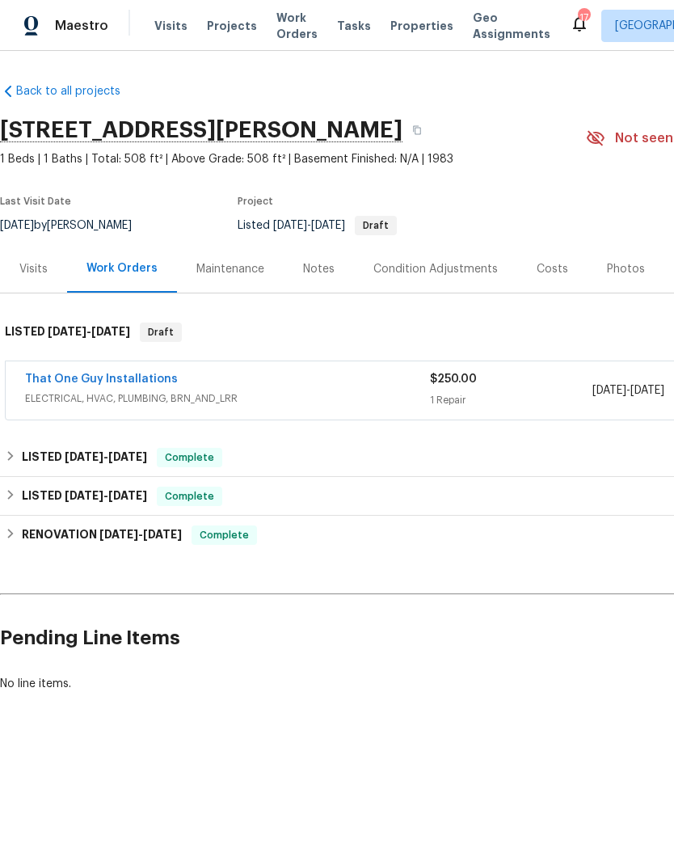
scroll to position [0, 0]
click at [218, 33] on span "Projects" at bounding box center [232, 26] width 50 height 16
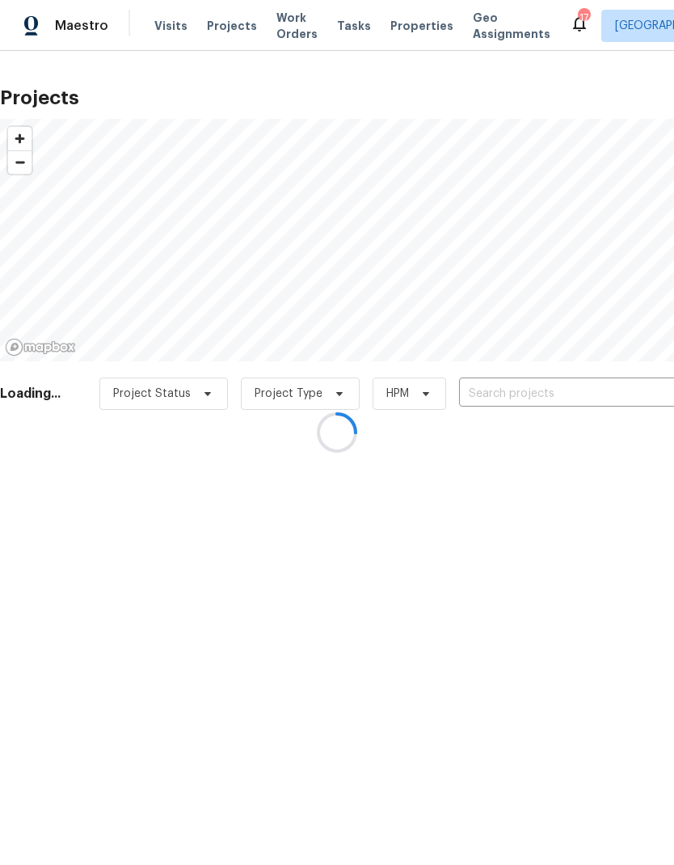
click at [505, 396] on div at bounding box center [337, 432] width 674 height 865
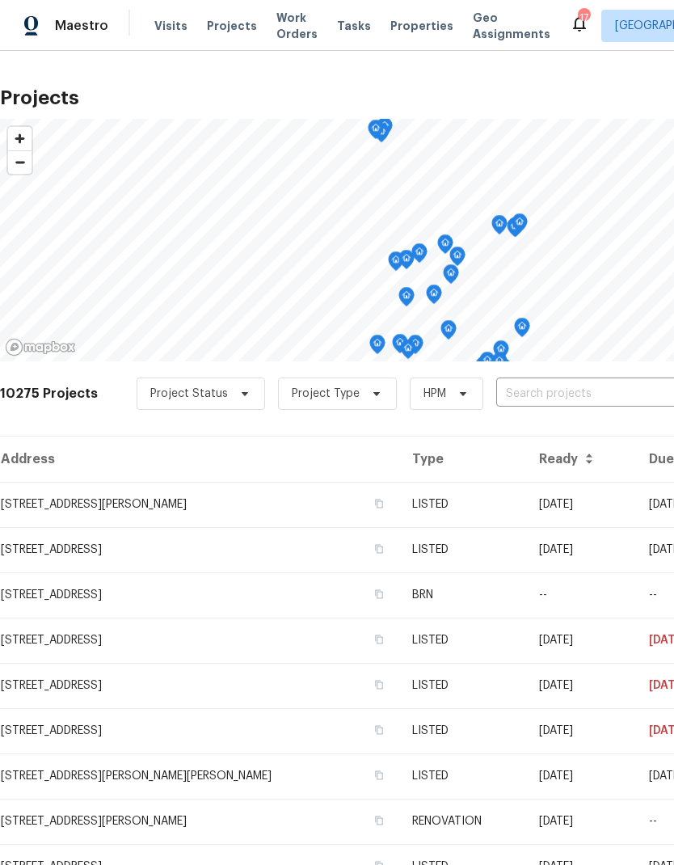
click at [515, 392] on input "text" at bounding box center [588, 393] width 185 height 25
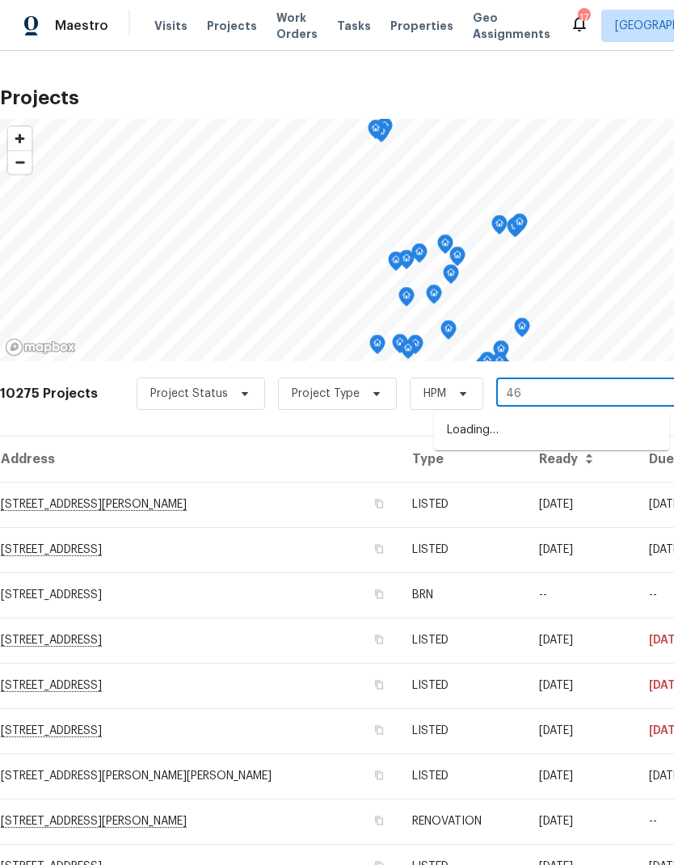
type input "4"
type input "quandary"
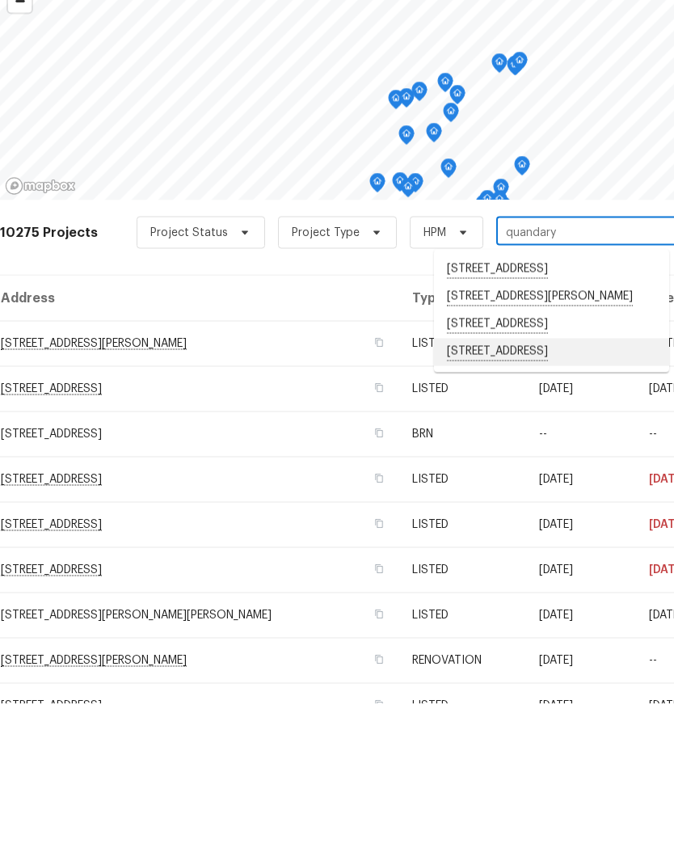
click at [565, 499] on li "[STREET_ADDRESS]" at bounding box center [551, 512] width 235 height 27
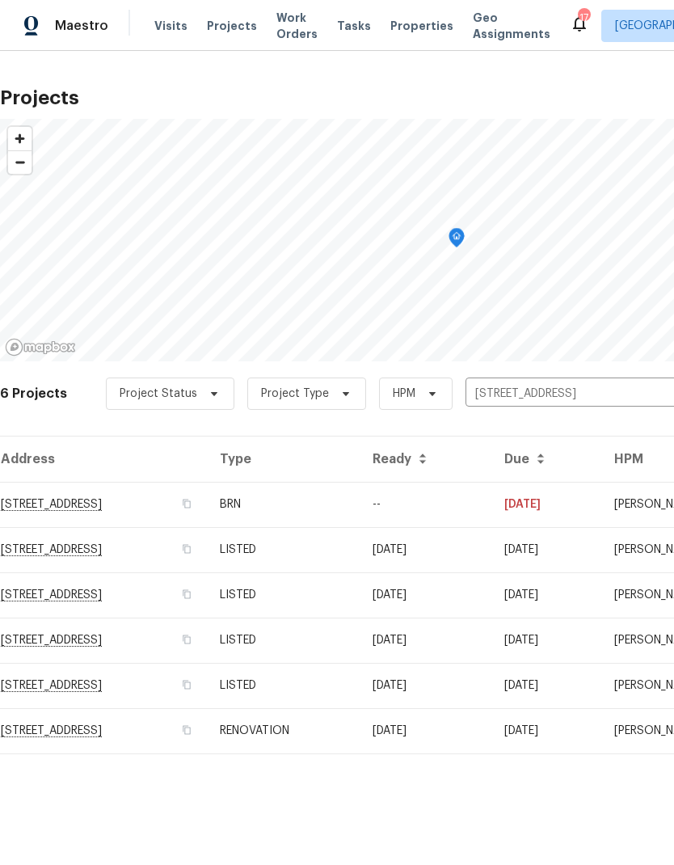
click at [360, 723] on td "RENOVATION" at bounding box center [283, 730] width 153 height 45
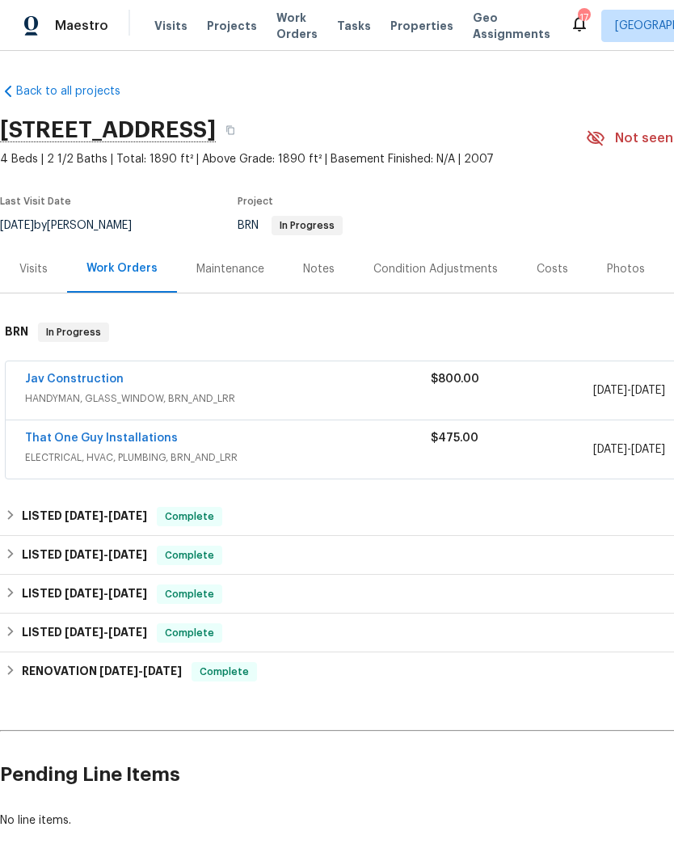
click at [42, 275] on div "Visits" at bounding box center [33, 269] width 28 height 16
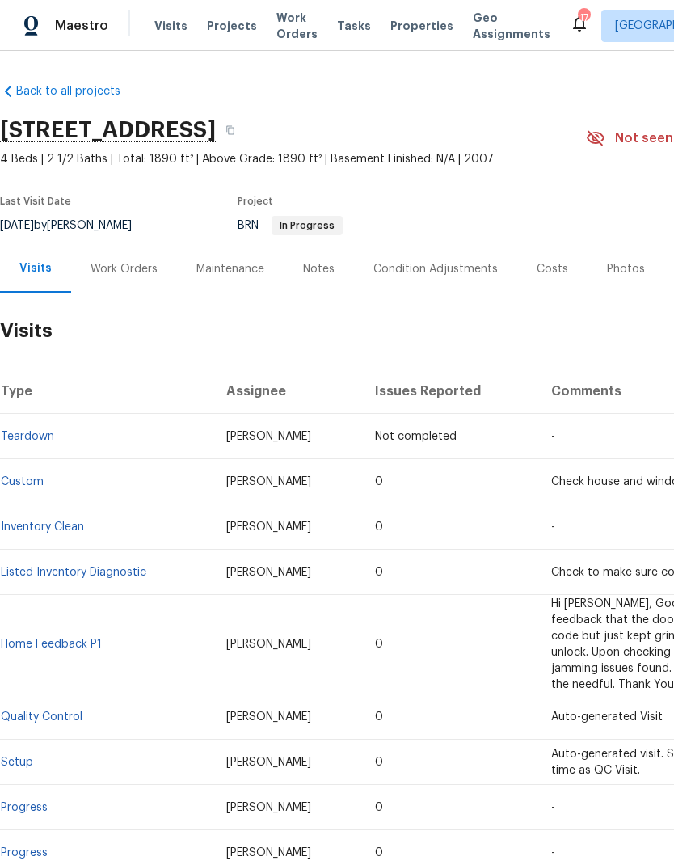
click at [318, 273] on div "Notes" at bounding box center [319, 269] width 32 height 16
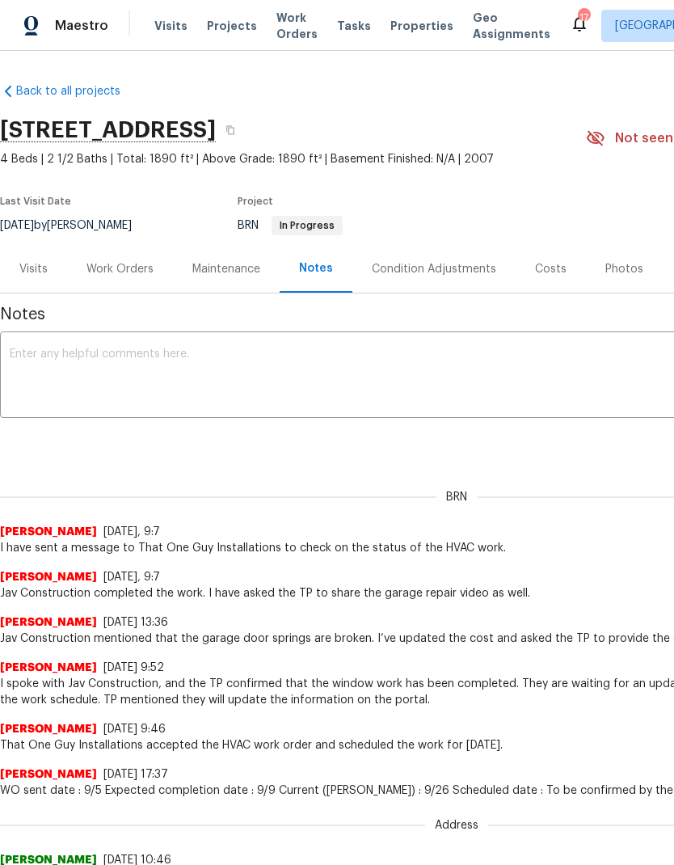
click at [129, 269] on div "Work Orders" at bounding box center [119, 269] width 67 height 16
